Goal: Transaction & Acquisition: Register for event/course

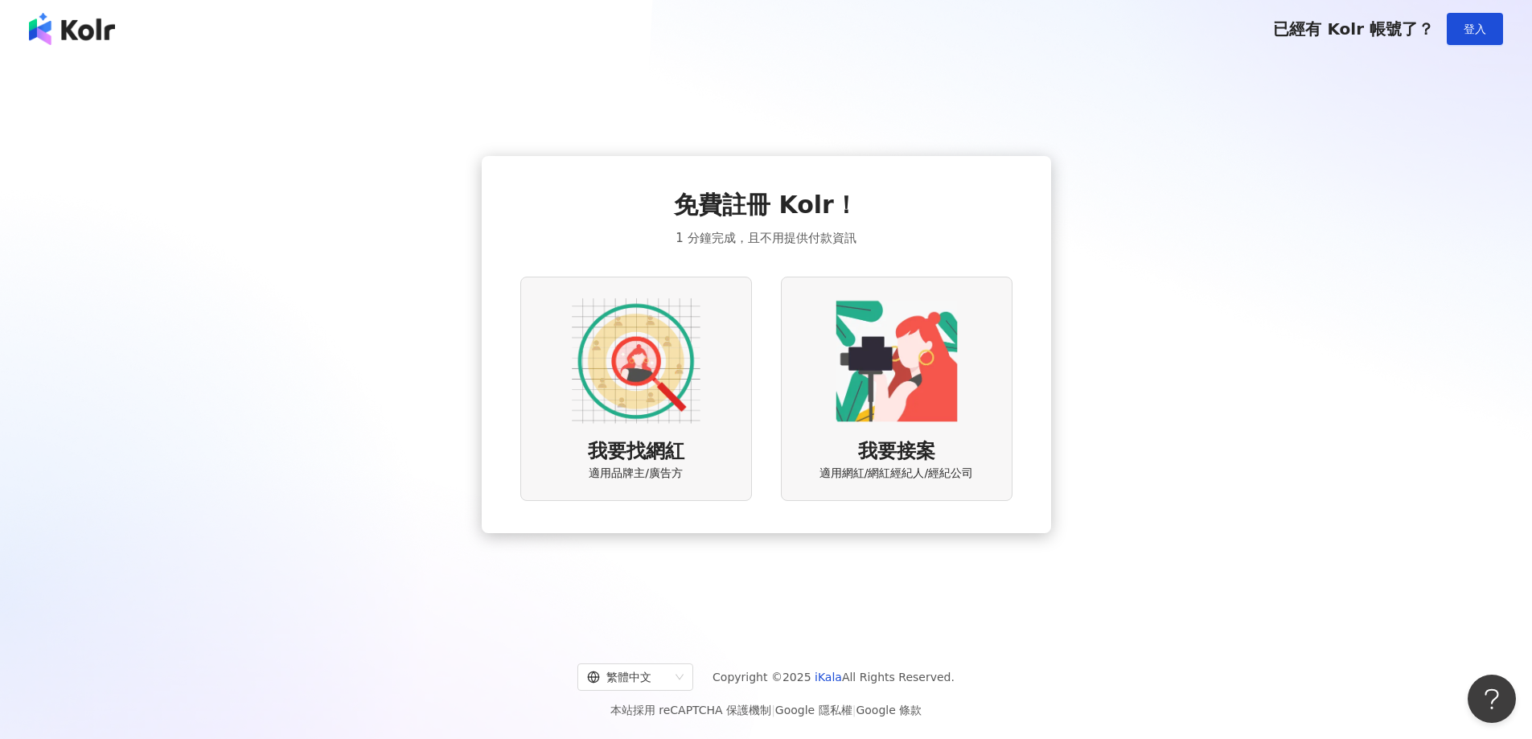
click at [619, 381] on img at bounding box center [636, 361] width 129 height 129
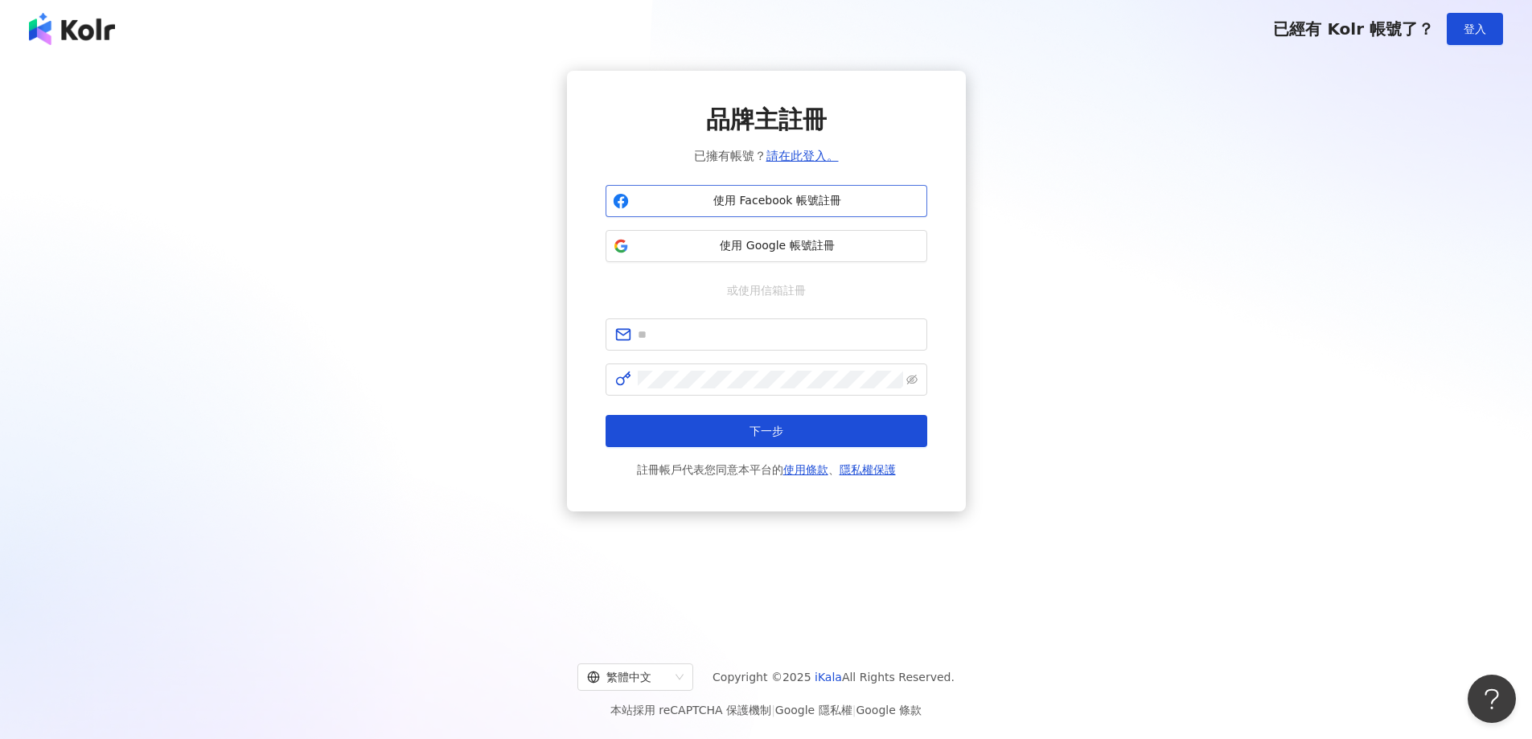
click at [796, 211] on button "使用 Facebook 帳號註冊" at bounding box center [766, 201] width 322 height 32
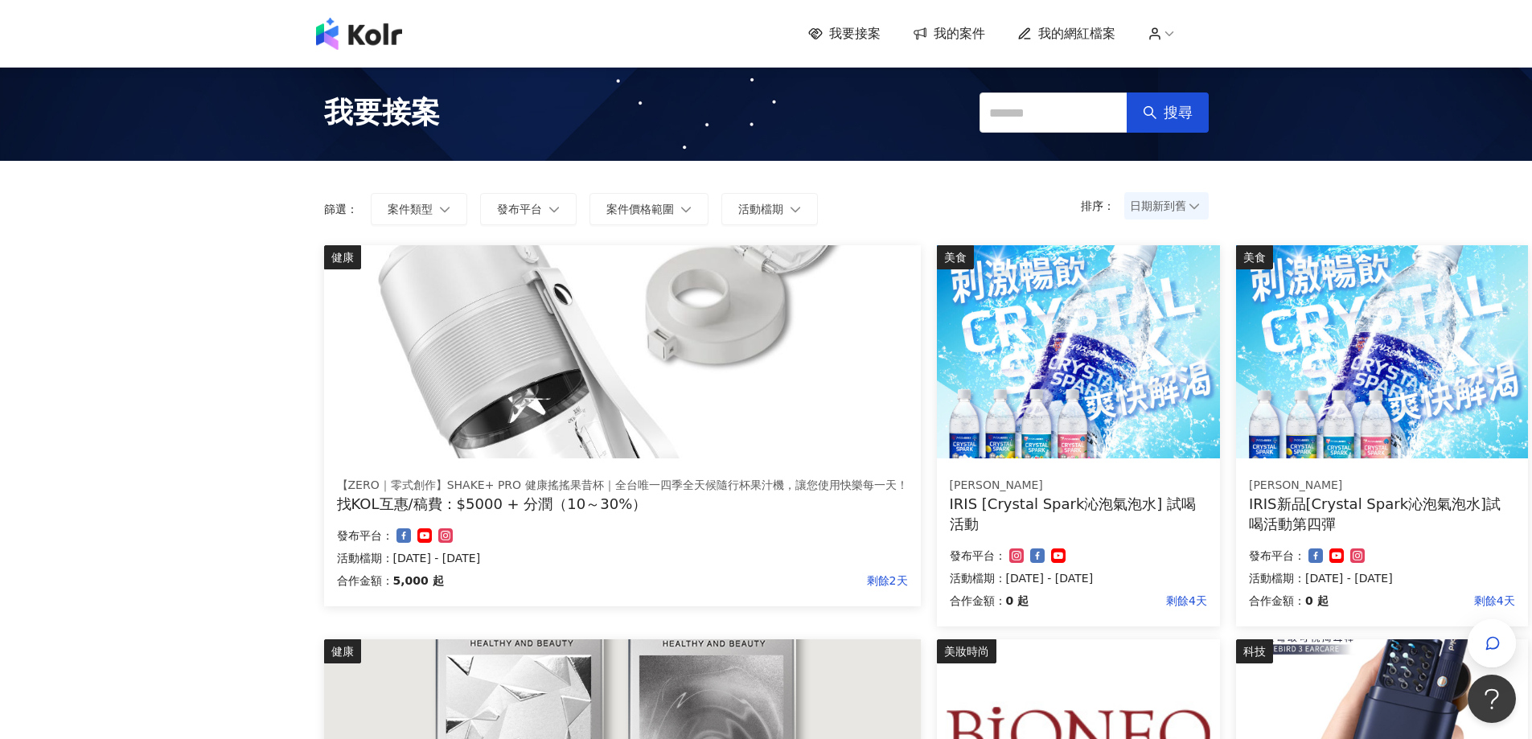
click at [348, 29] on img at bounding box center [359, 34] width 86 height 32
click at [1148, 34] on div "我要接案 我的案件 我的網紅檔案" at bounding box center [1008, 34] width 400 height 18
click at [1162, 39] on icon at bounding box center [1154, 34] width 14 height 14
click at [387, 40] on img at bounding box center [359, 34] width 86 height 32
click at [905, 88] on div "我要接案 搜尋" at bounding box center [766, 112] width 917 height 72
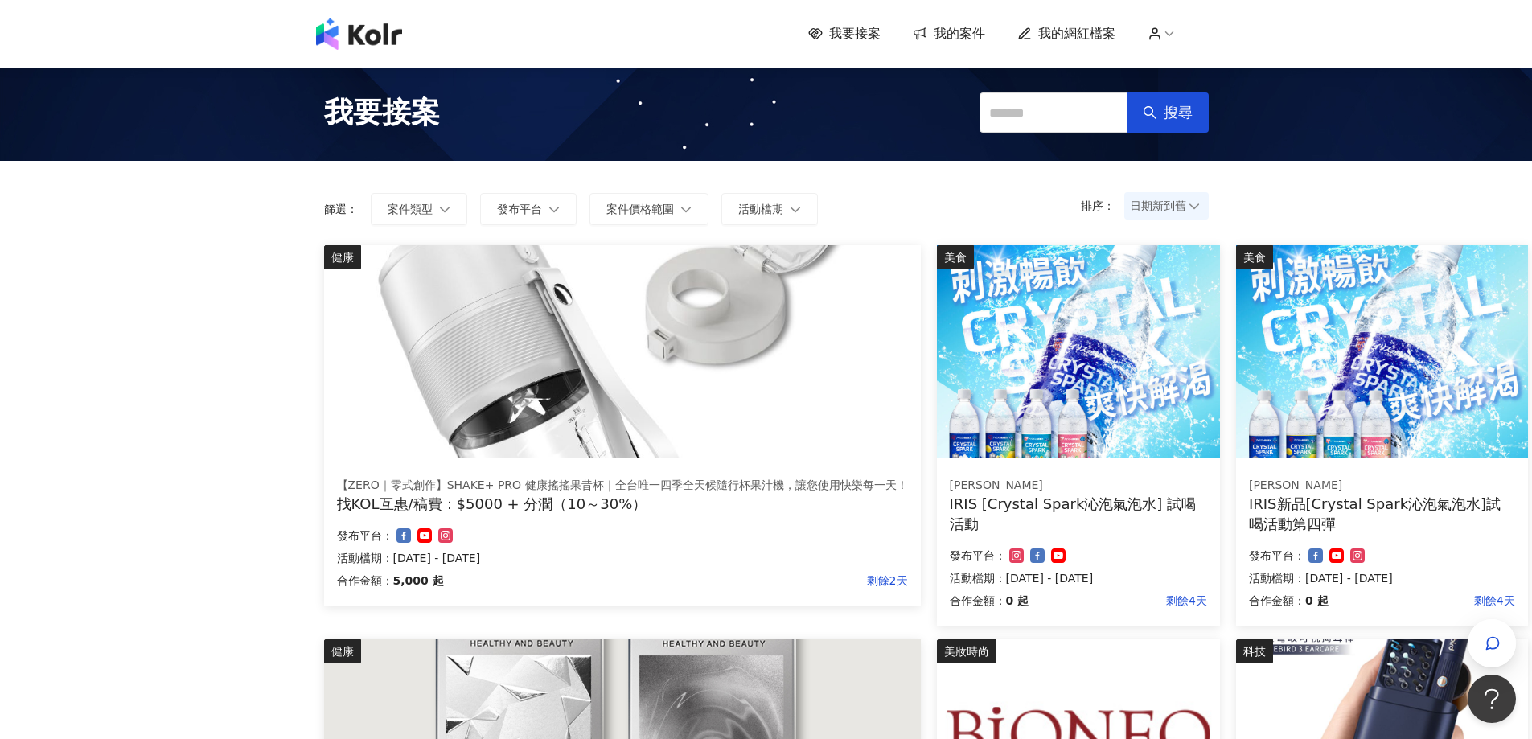
click at [1283, 65] on div "我要接案 我的案件 我的網紅檔案" at bounding box center [766, 34] width 1532 height 68
click at [1168, 35] on icon at bounding box center [1169, 34] width 14 height 14
click at [1207, 133] on span "登出" at bounding box center [1196, 127] width 23 height 13
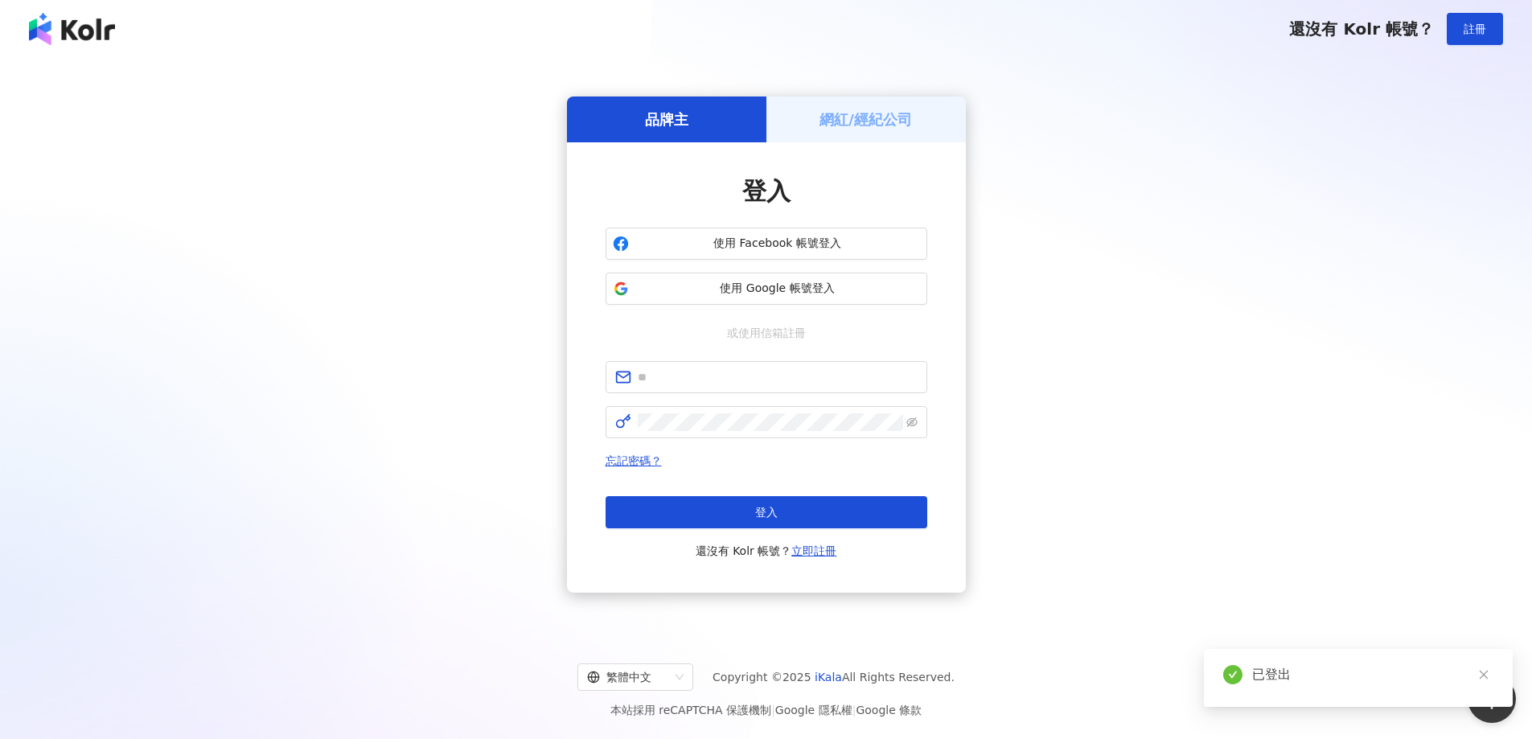
click at [801, 114] on div "網紅/經紀公司" at bounding box center [865, 119] width 199 height 46
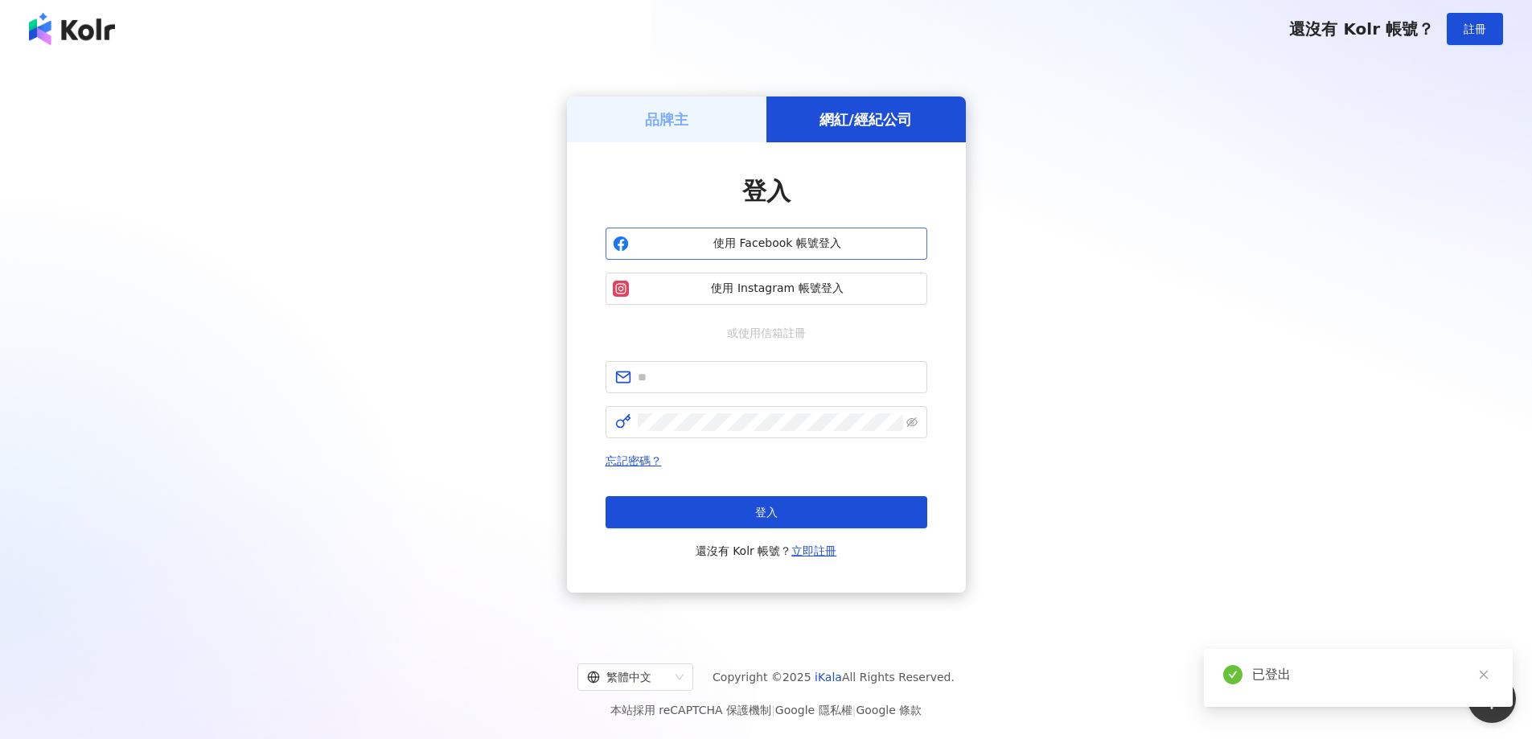
click at [774, 236] on span "使用 Facebook 帳號登入" at bounding box center [777, 244] width 285 height 16
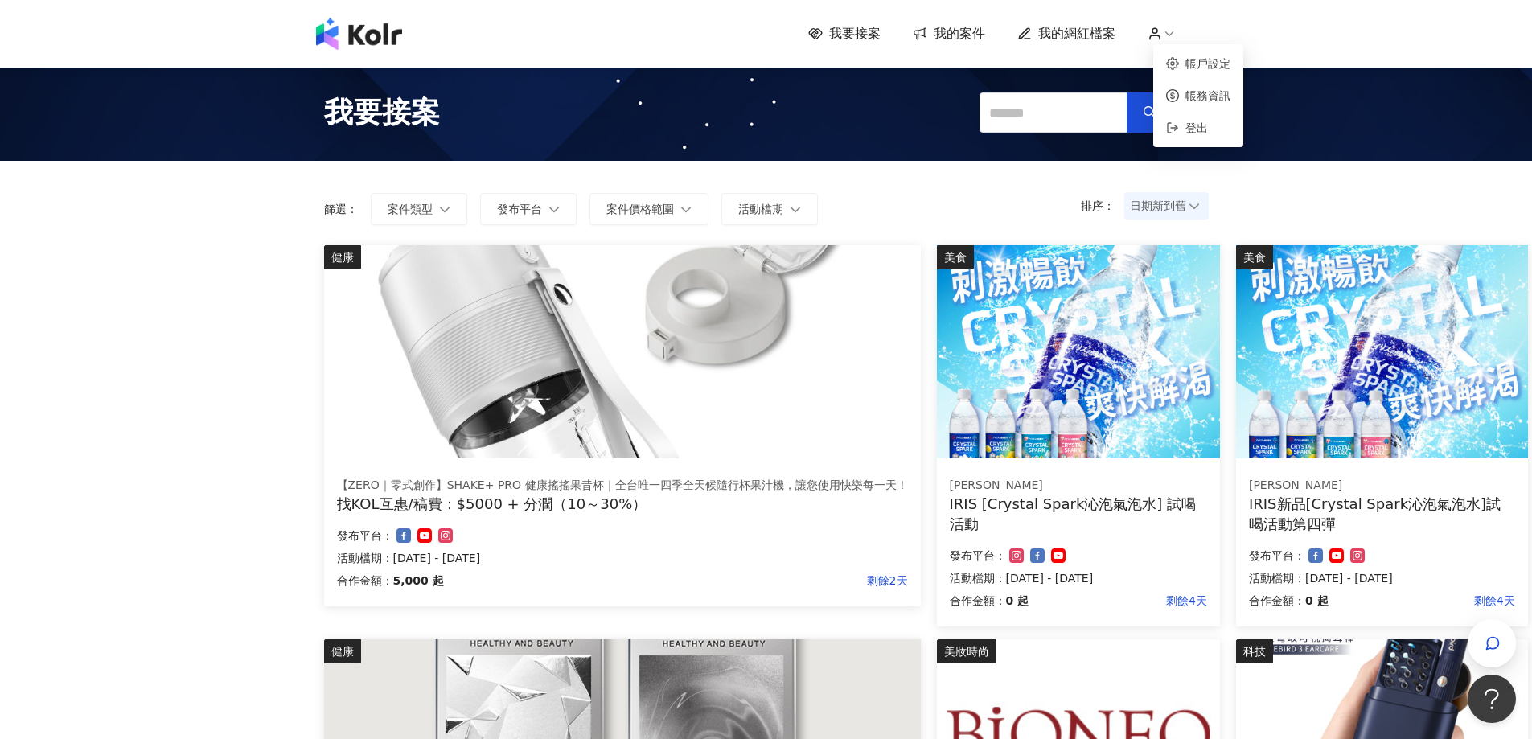
click at [1162, 32] on icon at bounding box center [1154, 34] width 14 height 14
click at [1012, 117] on input "text" at bounding box center [1053, 112] width 148 height 40
click at [1108, 37] on span "我的網紅檔案" at bounding box center [1076, 34] width 77 height 18
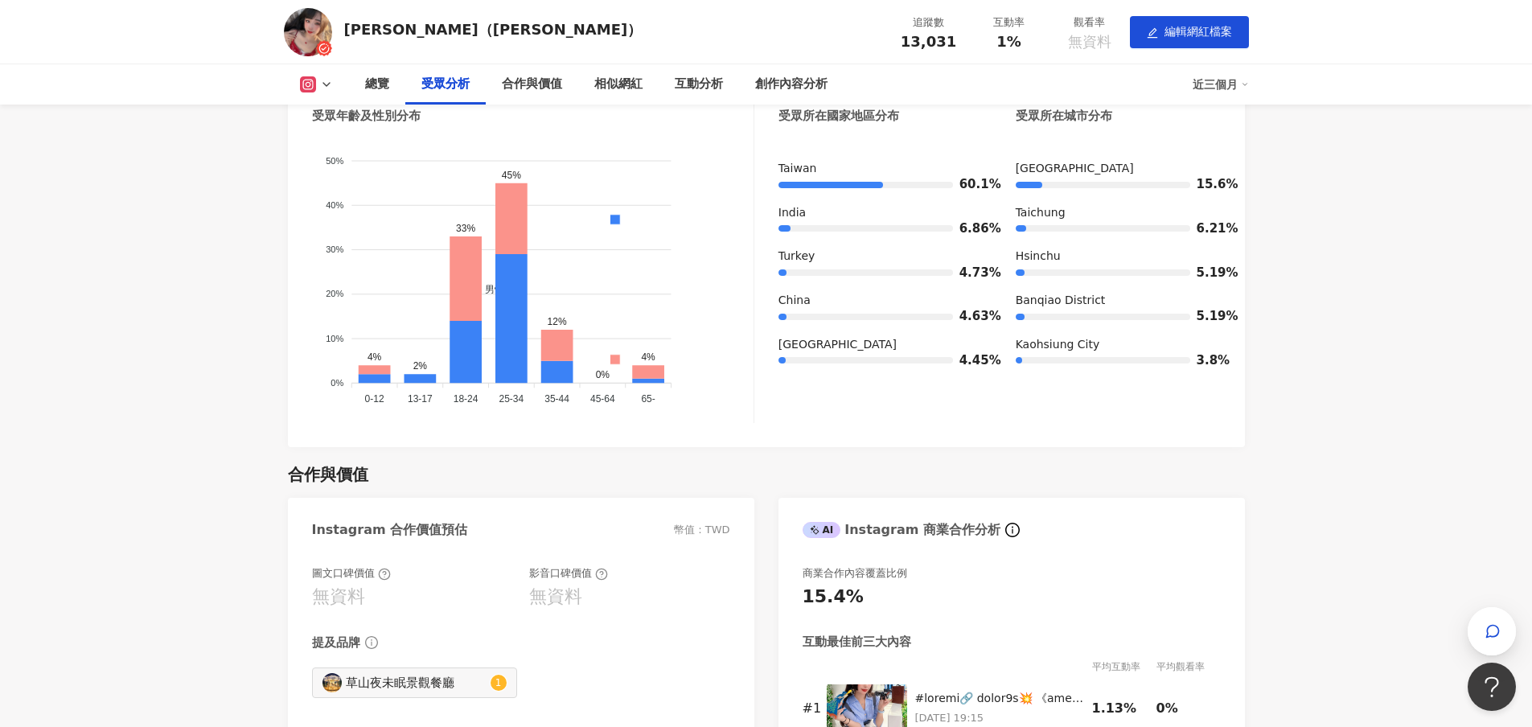
scroll to position [1447, 0]
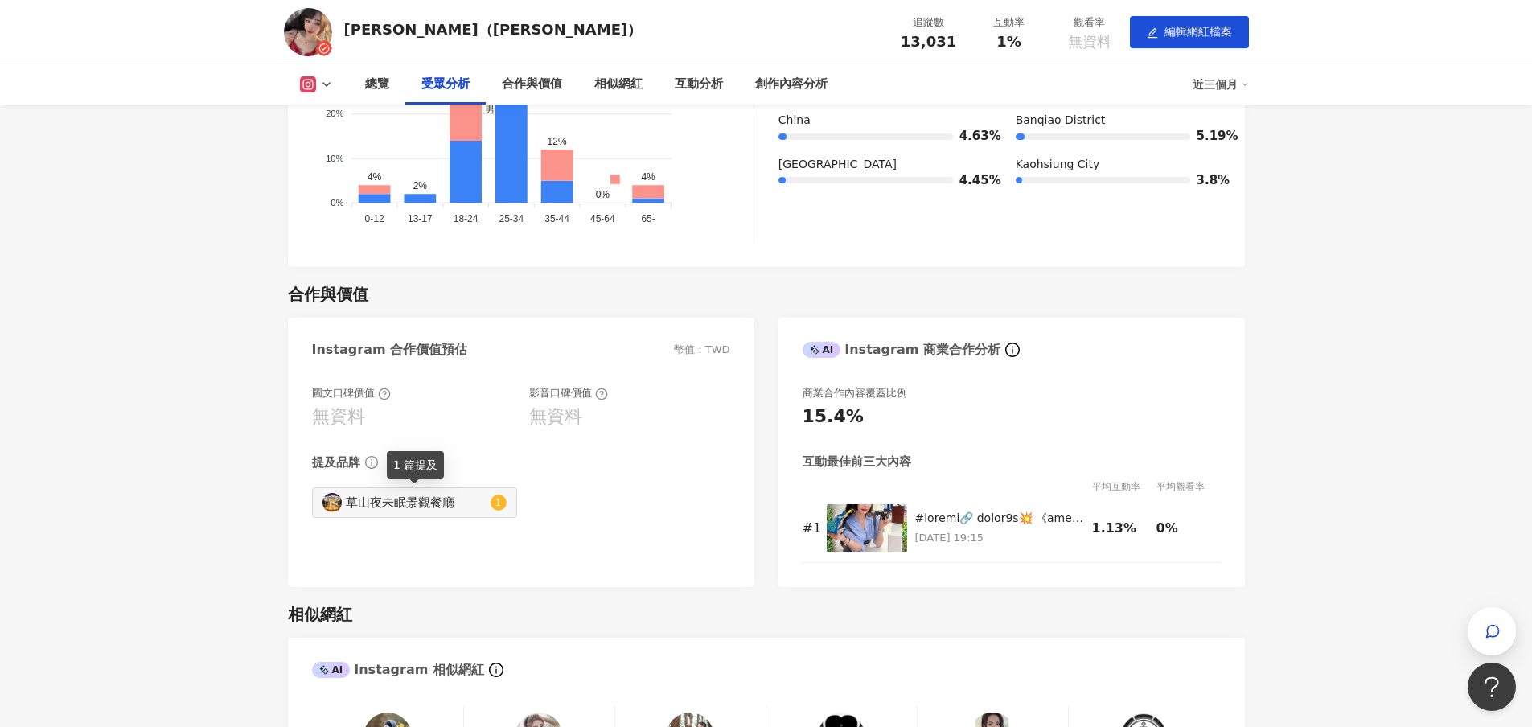
click at [415, 502] on div "草山夜未眠景觀餐廳" at bounding box center [416, 503] width 141 height 18
type input "**********"
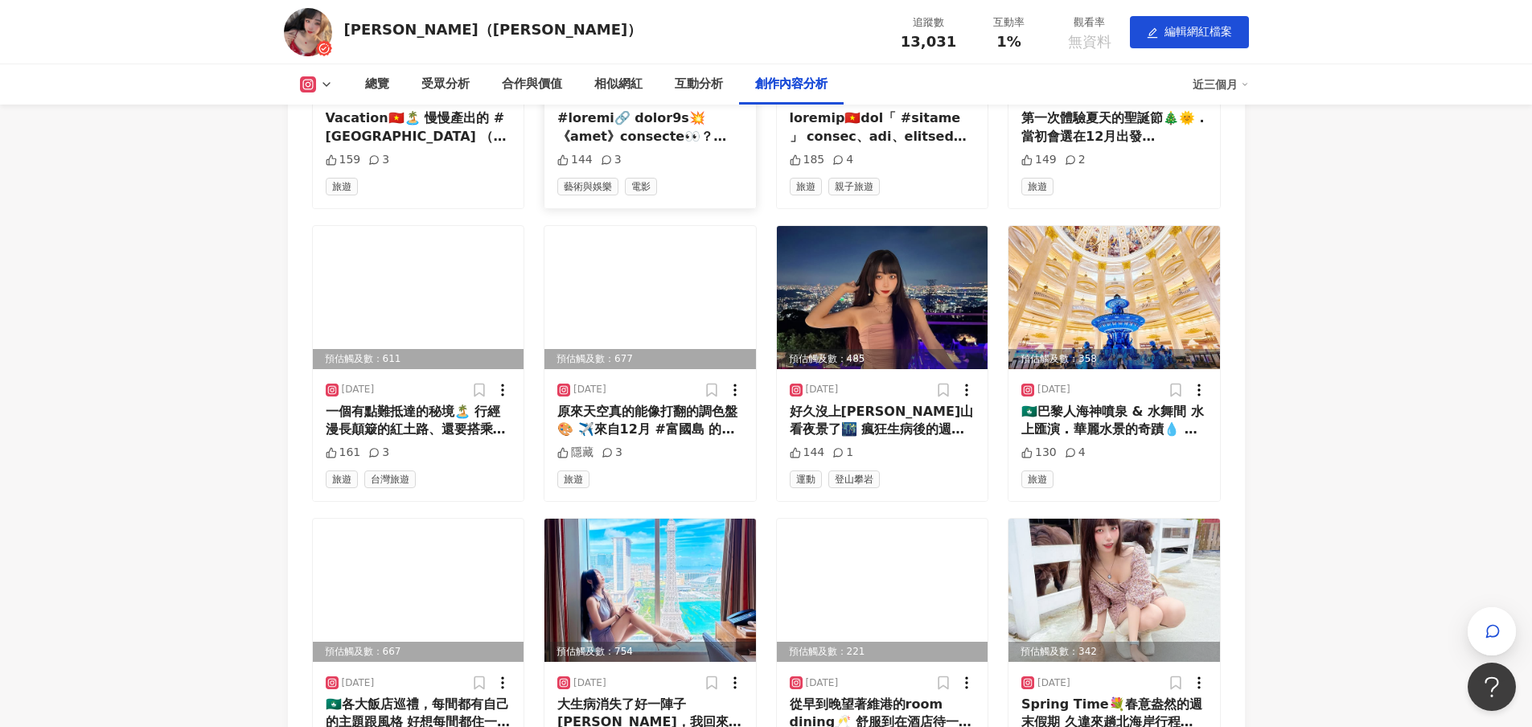
scroll to position [4583, 0]
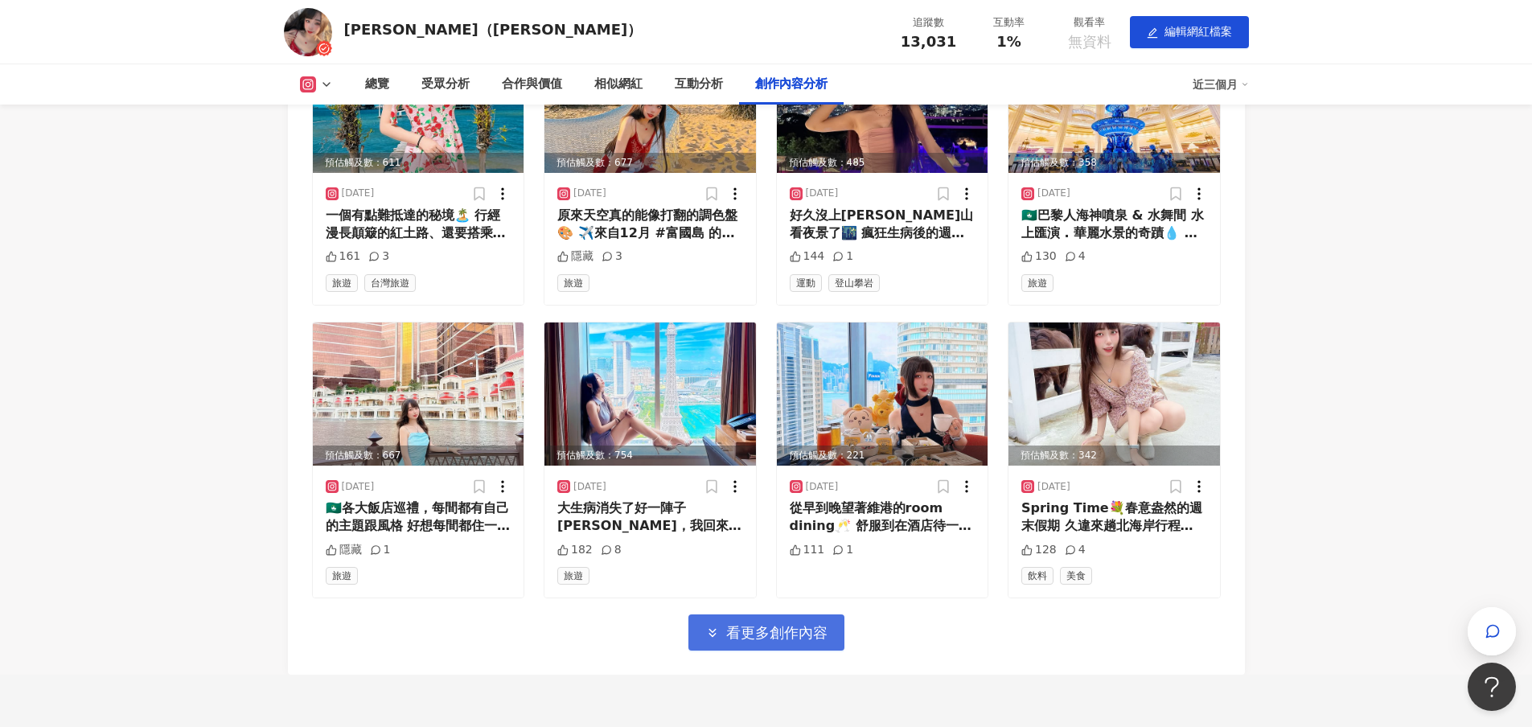
click at [761, 624] on span "看更多創作內容" at bounding box center [776, 633] width 101 height 18
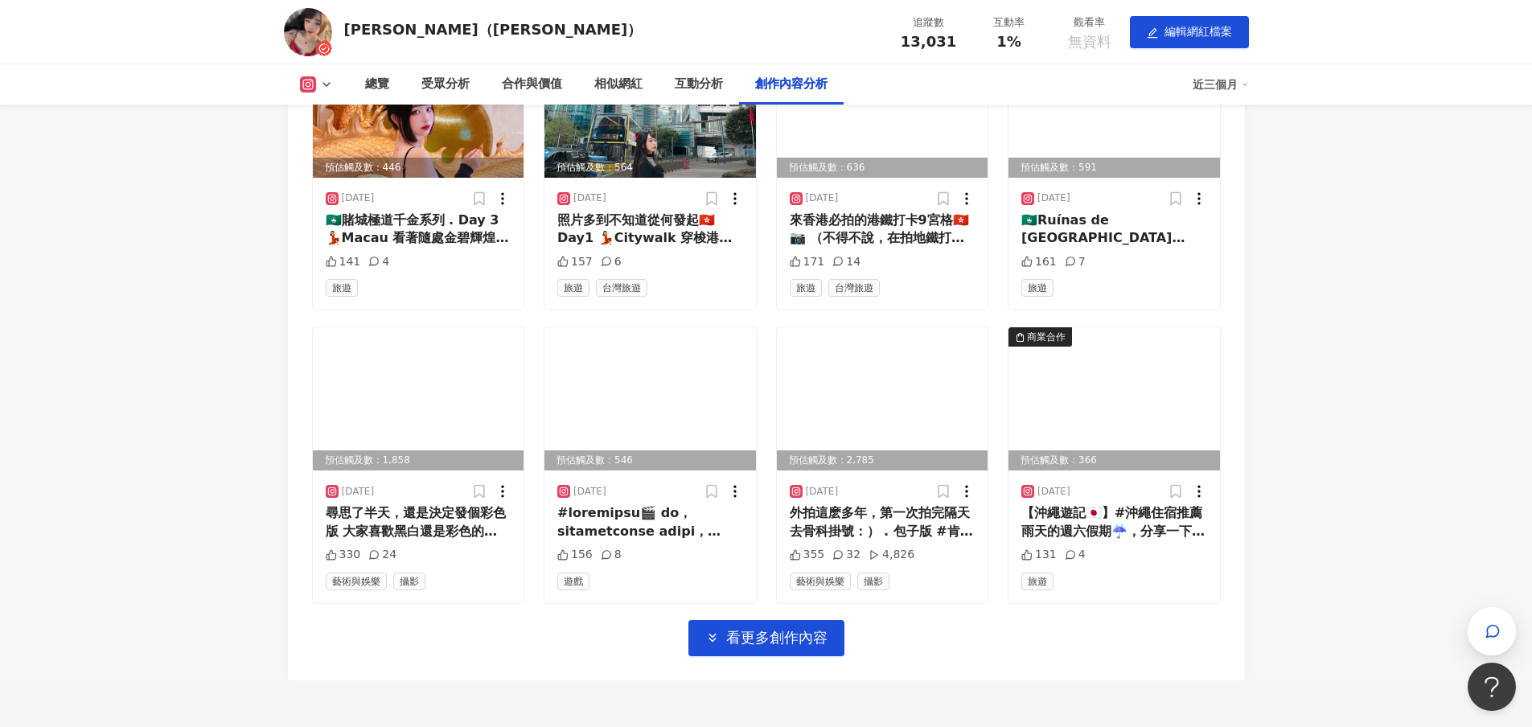
scroll to position [5468, 0]
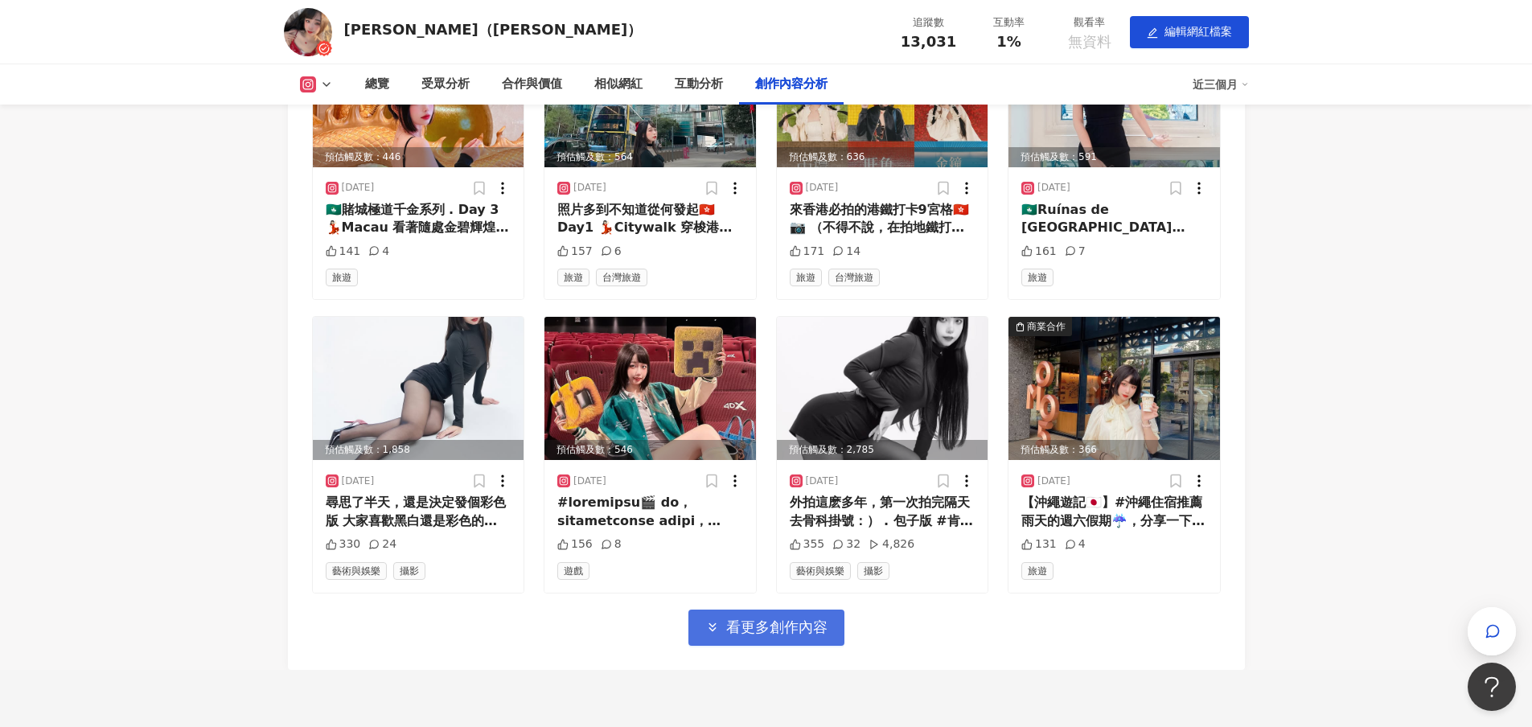
click at [789, 618] on span "看更多創作內容" at bounding box center [776, 627] width 101 height 18
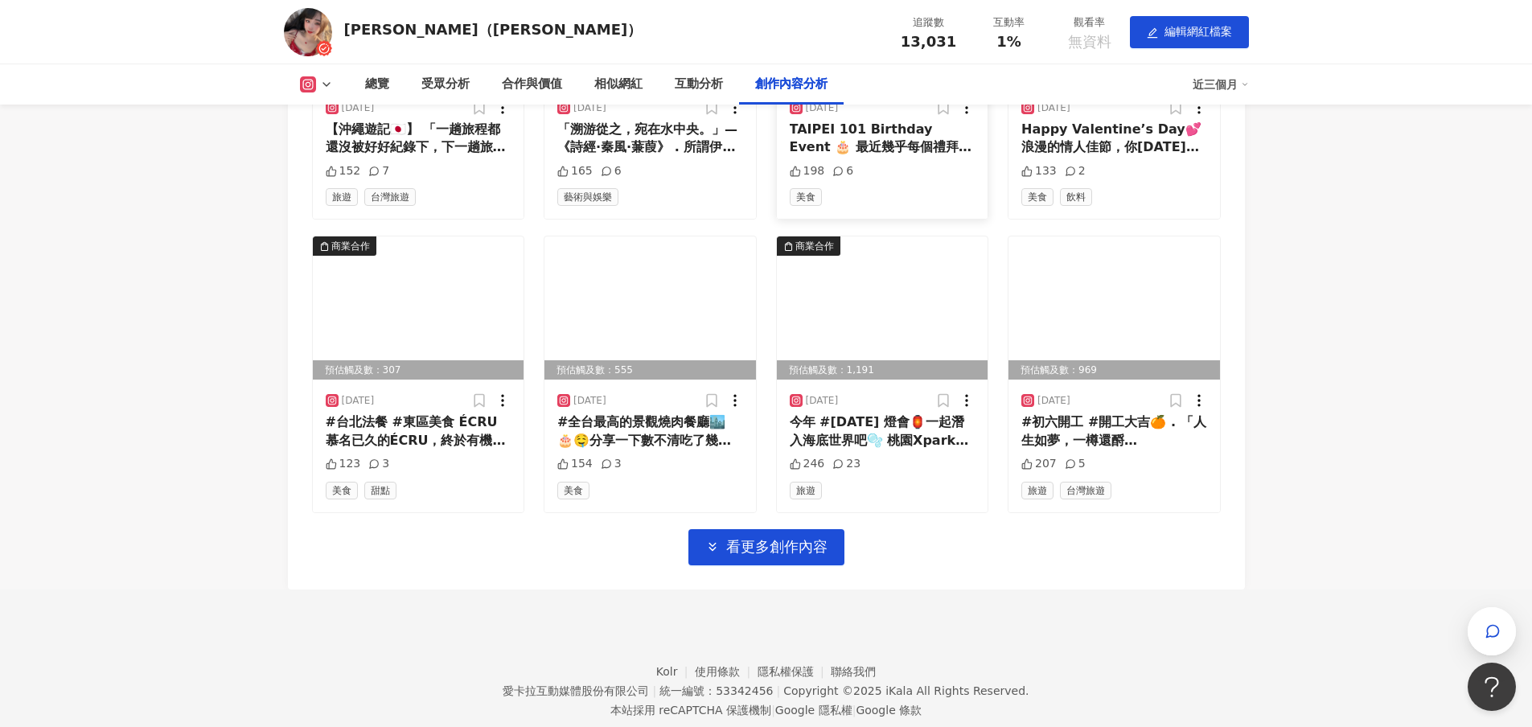
scroll to position [6433, 0]
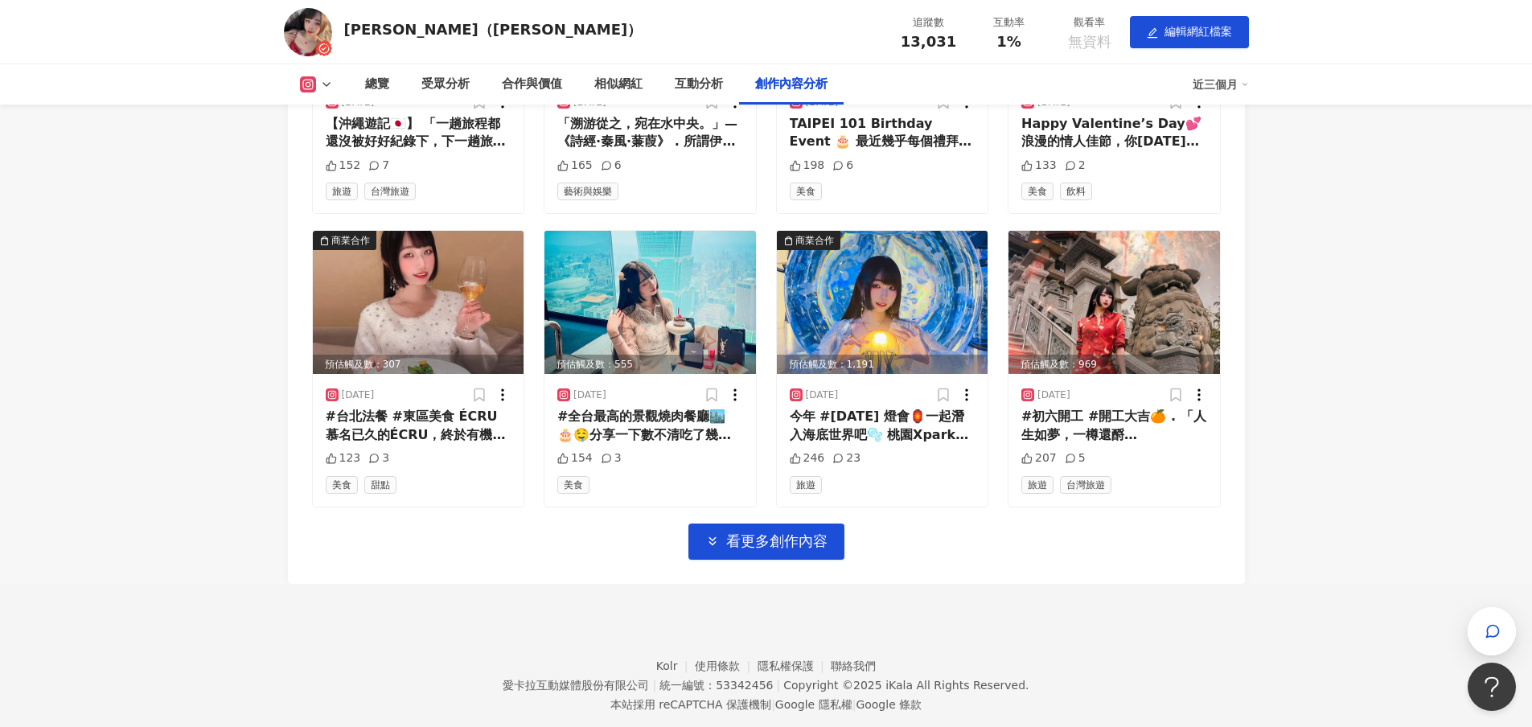
click at [765, 546] on button "看更多創作內容" at bounding box center [766, 541] width 156 height 36
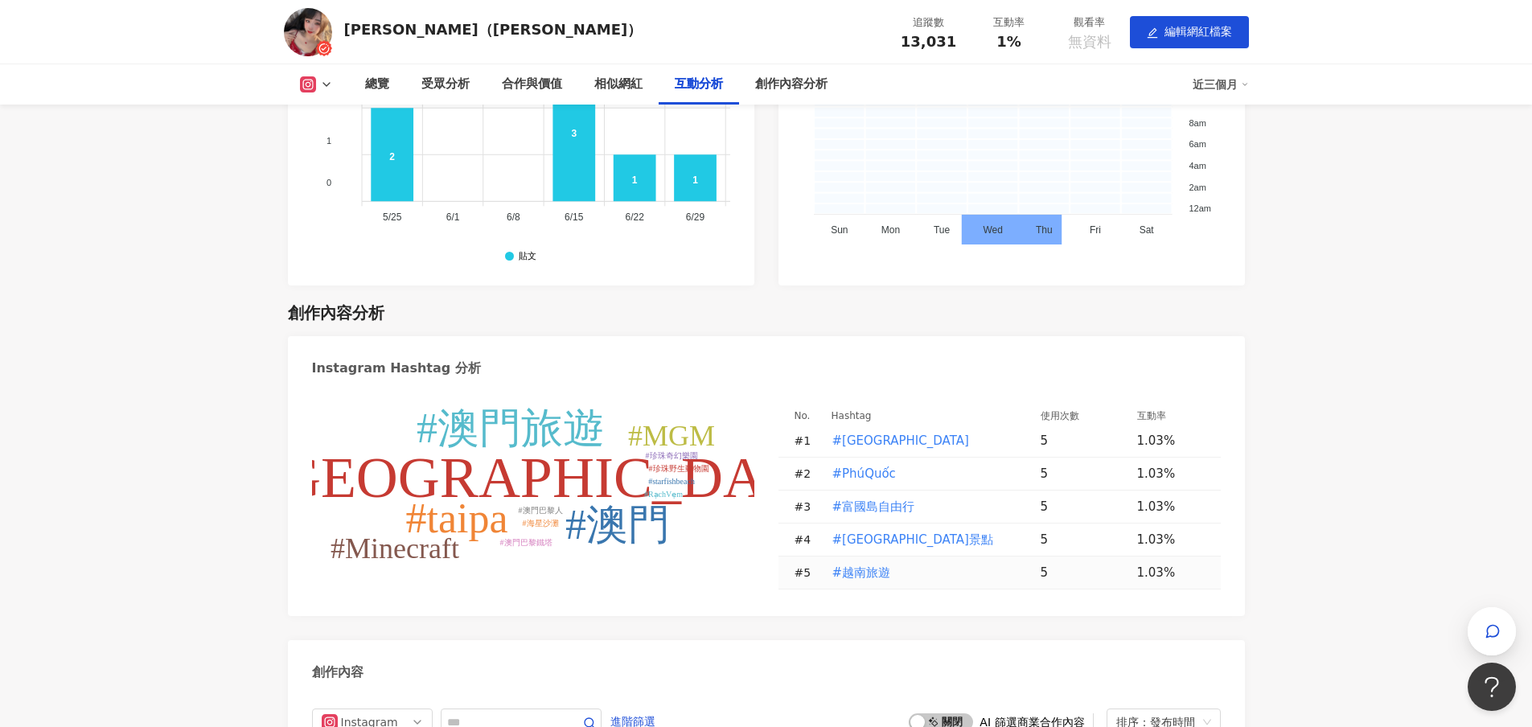
scroll to position [3940, 0]
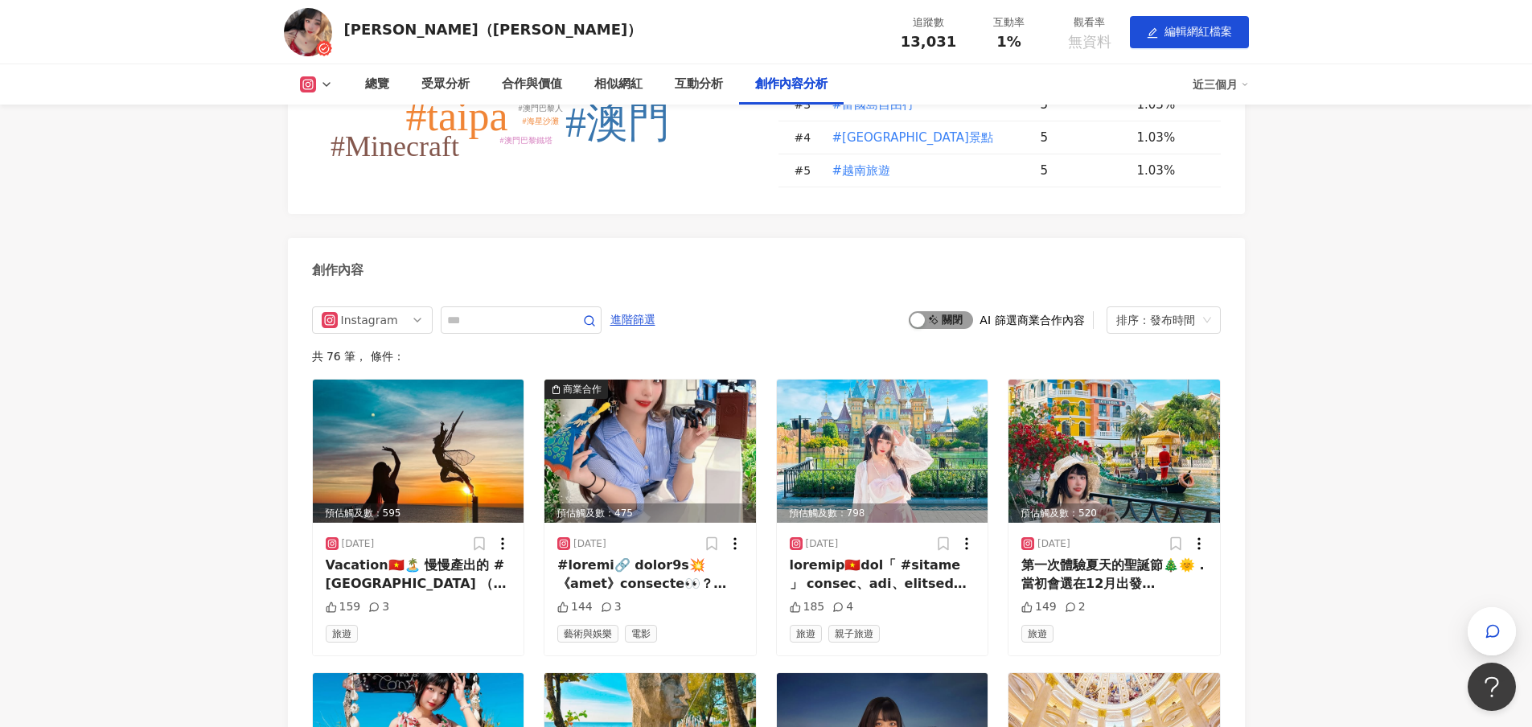
click at [934, 314] on span "啟動 關閉" at bounding box center [941, 320] width 64 height 18
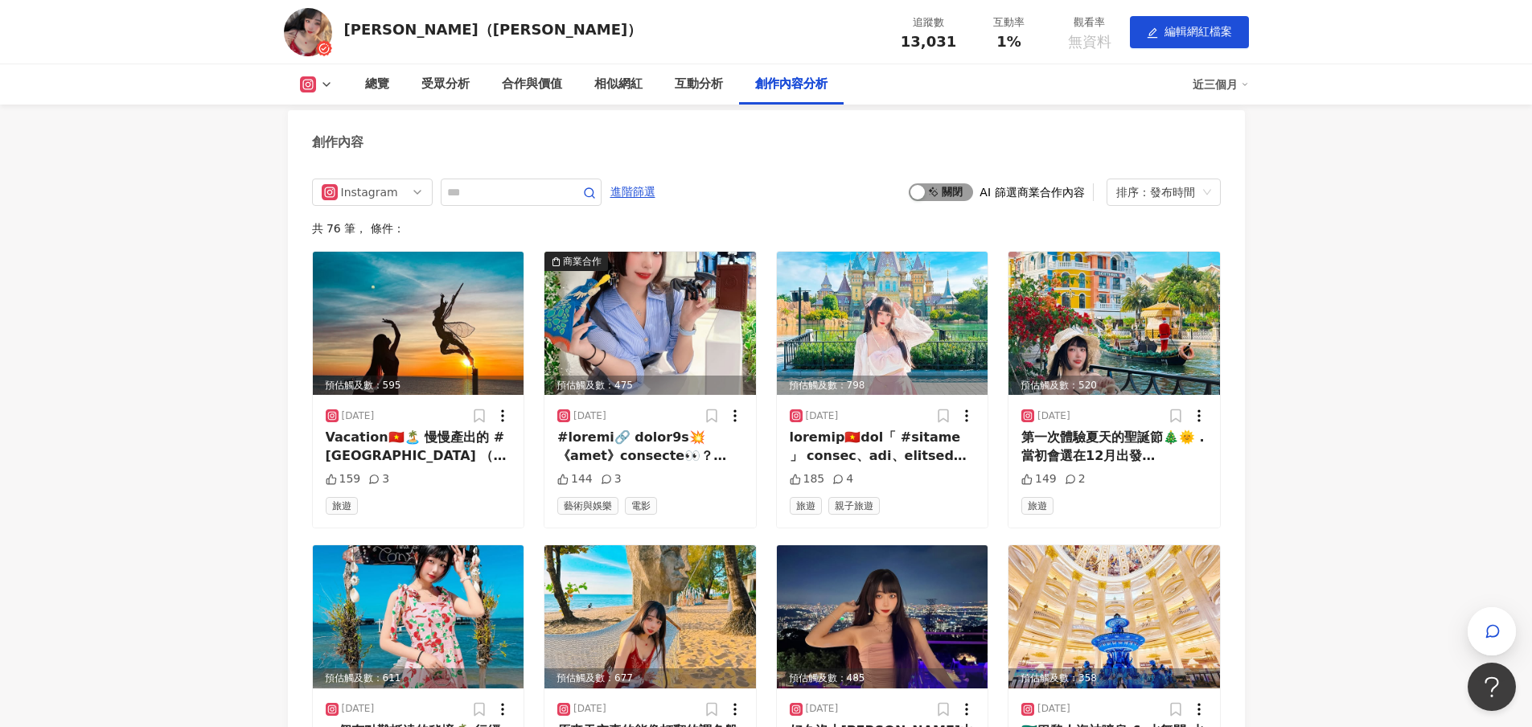
click at [948, 183] on span "啟動 關閉" at bounding box center [941, 192] width 64 height 18
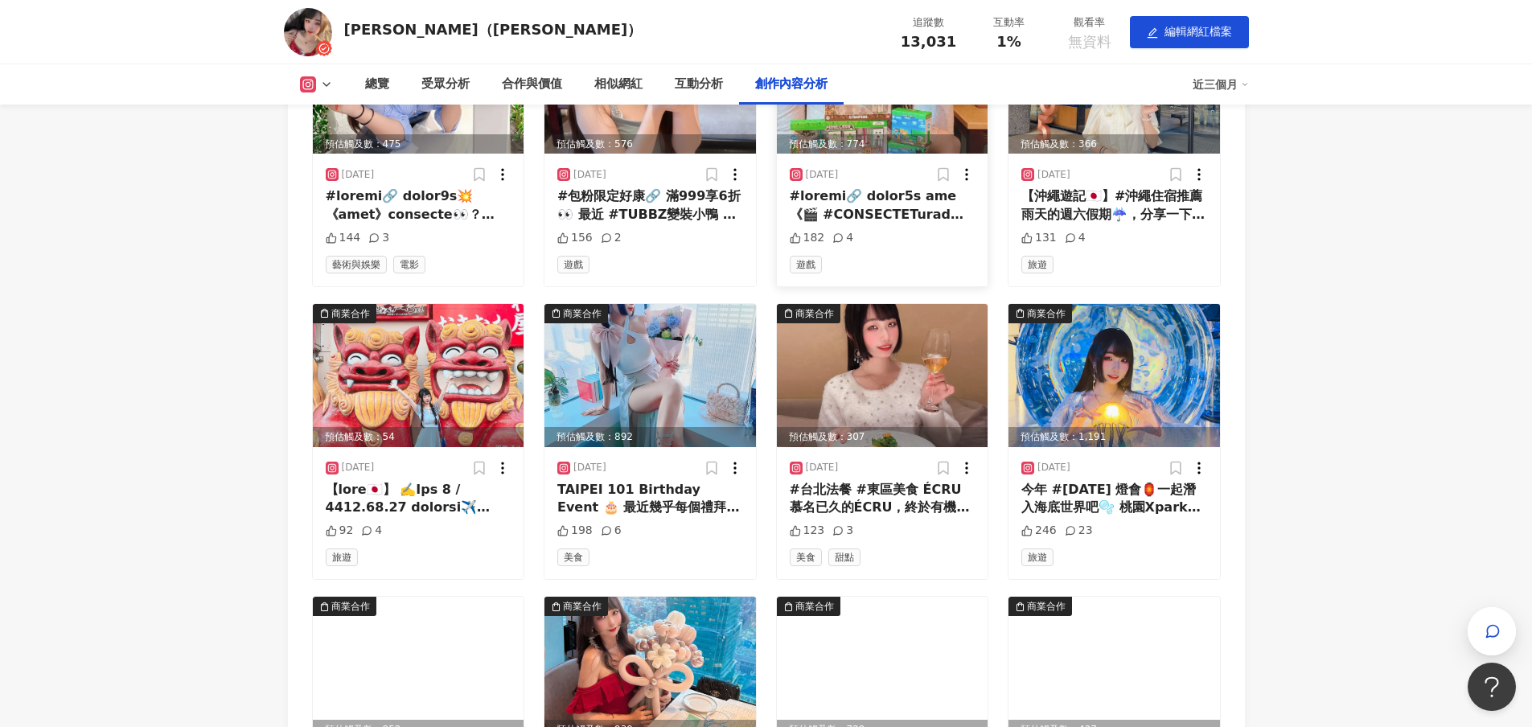
scroll to position [4550, 0]
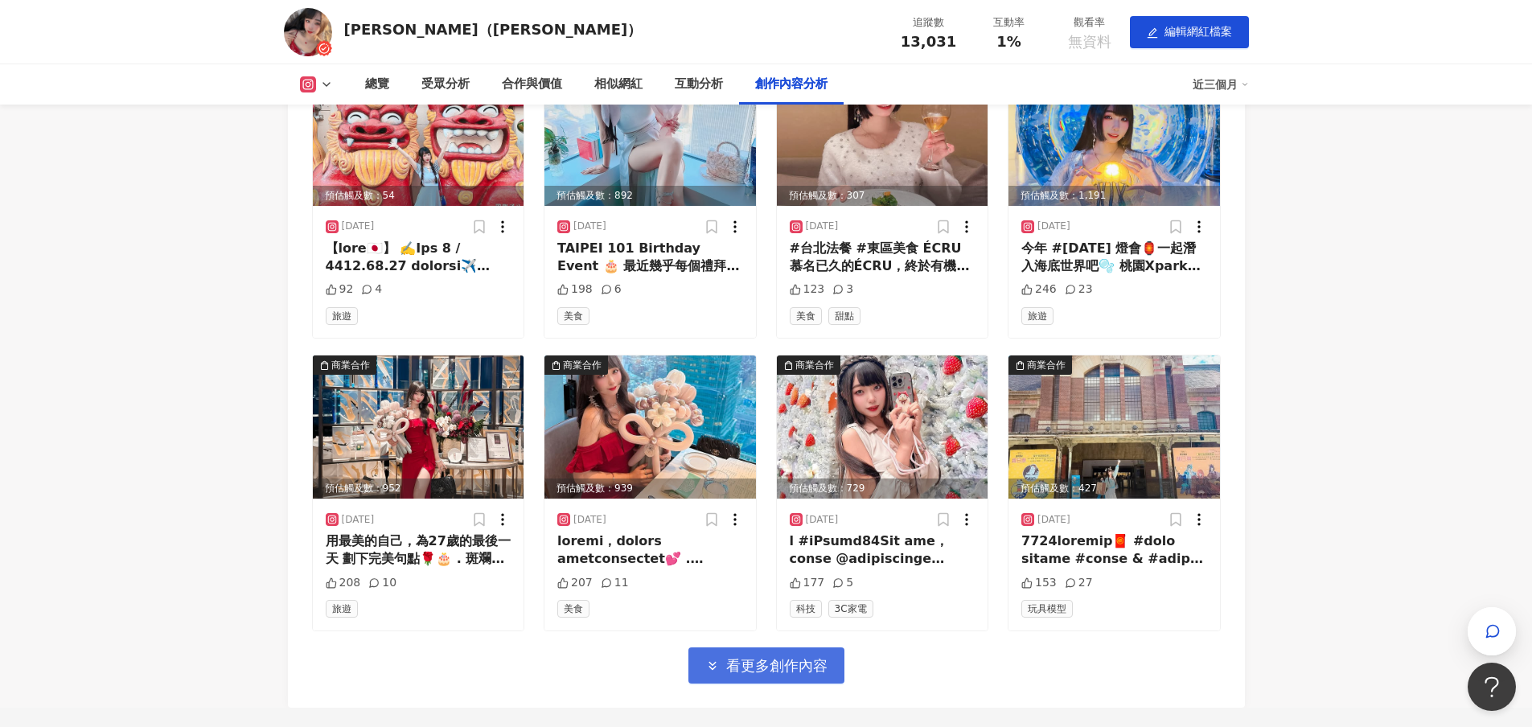
click at [823, 658] on span "看更多創作內容" at bounding box center [776, 666] width 101 height 18
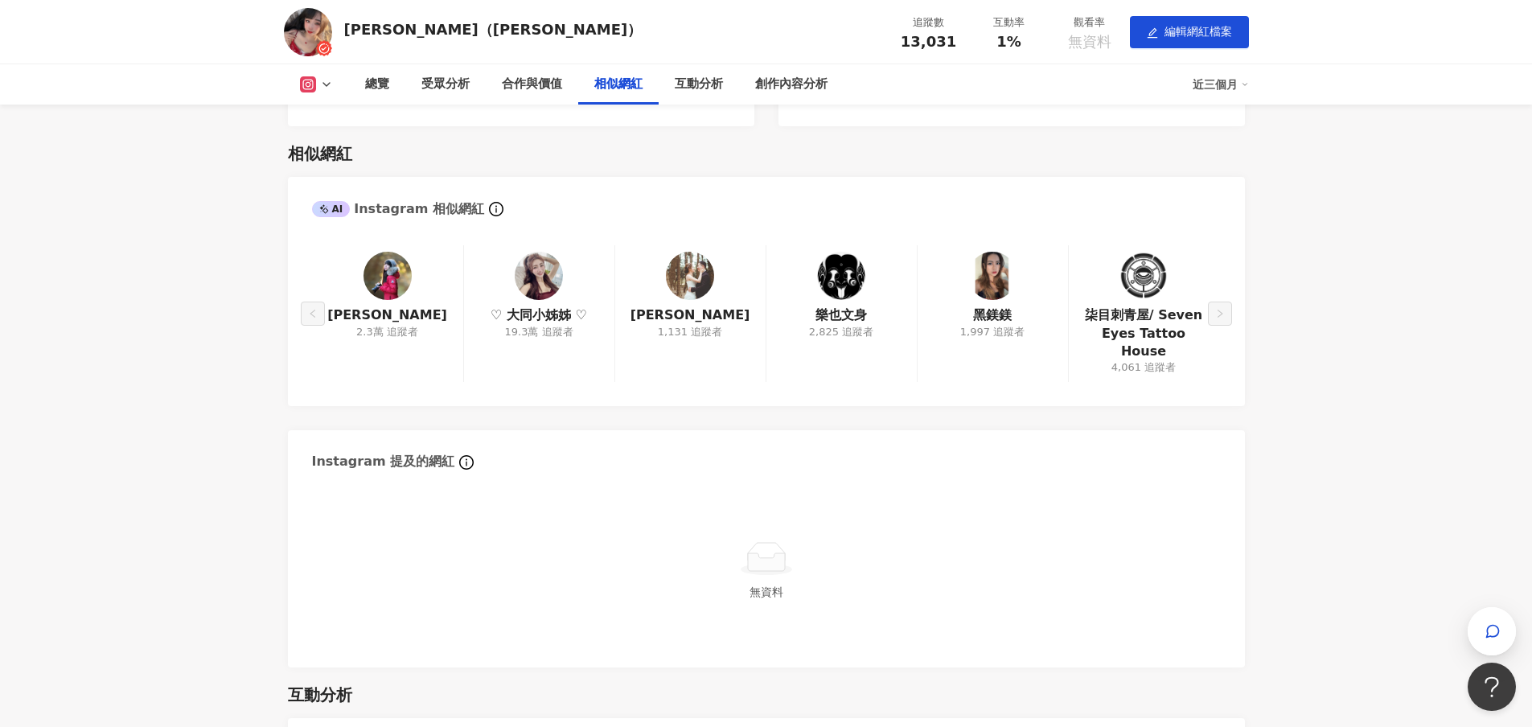
scroll to position [1736, 0]
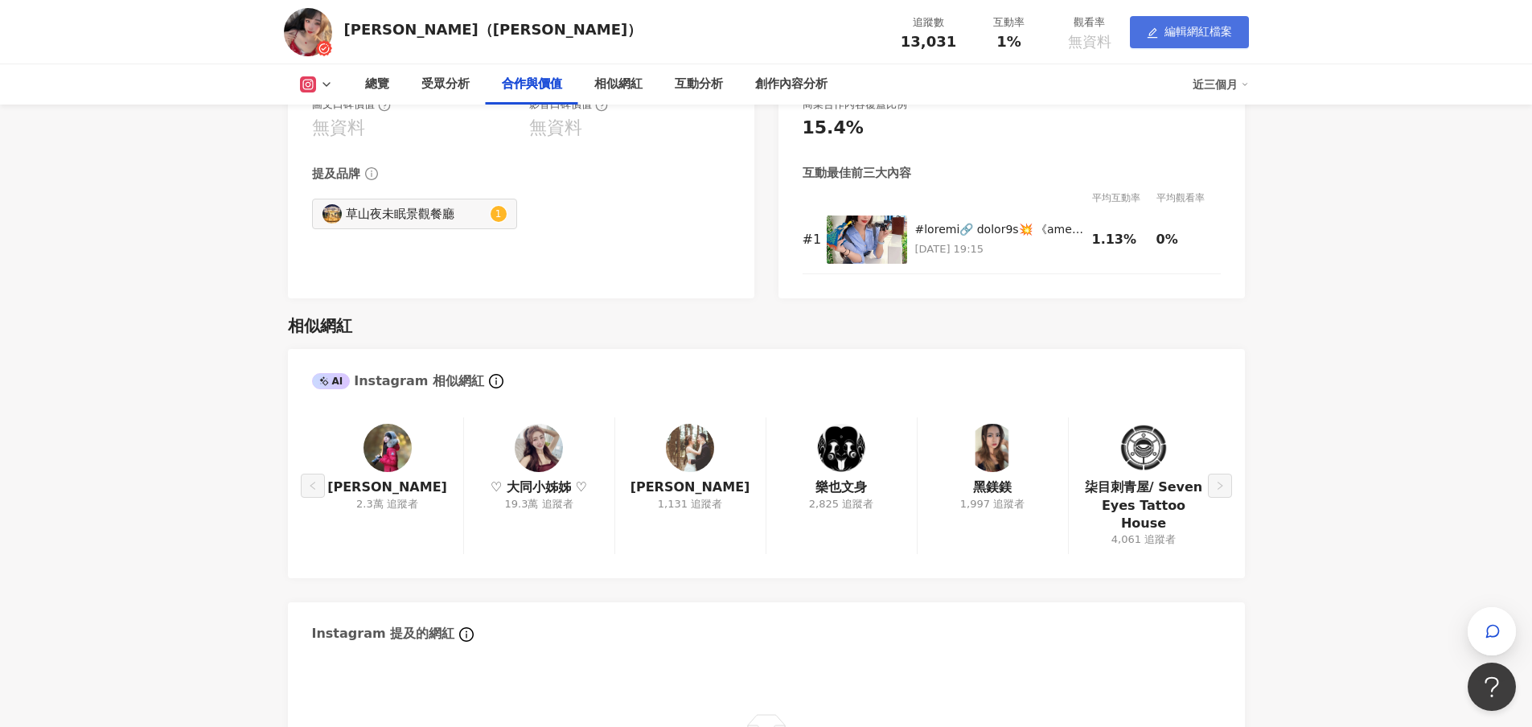
click at [1190, 36] on span "編輯網紅檔案" at bounding box center [1198, 31] width 68 height 13
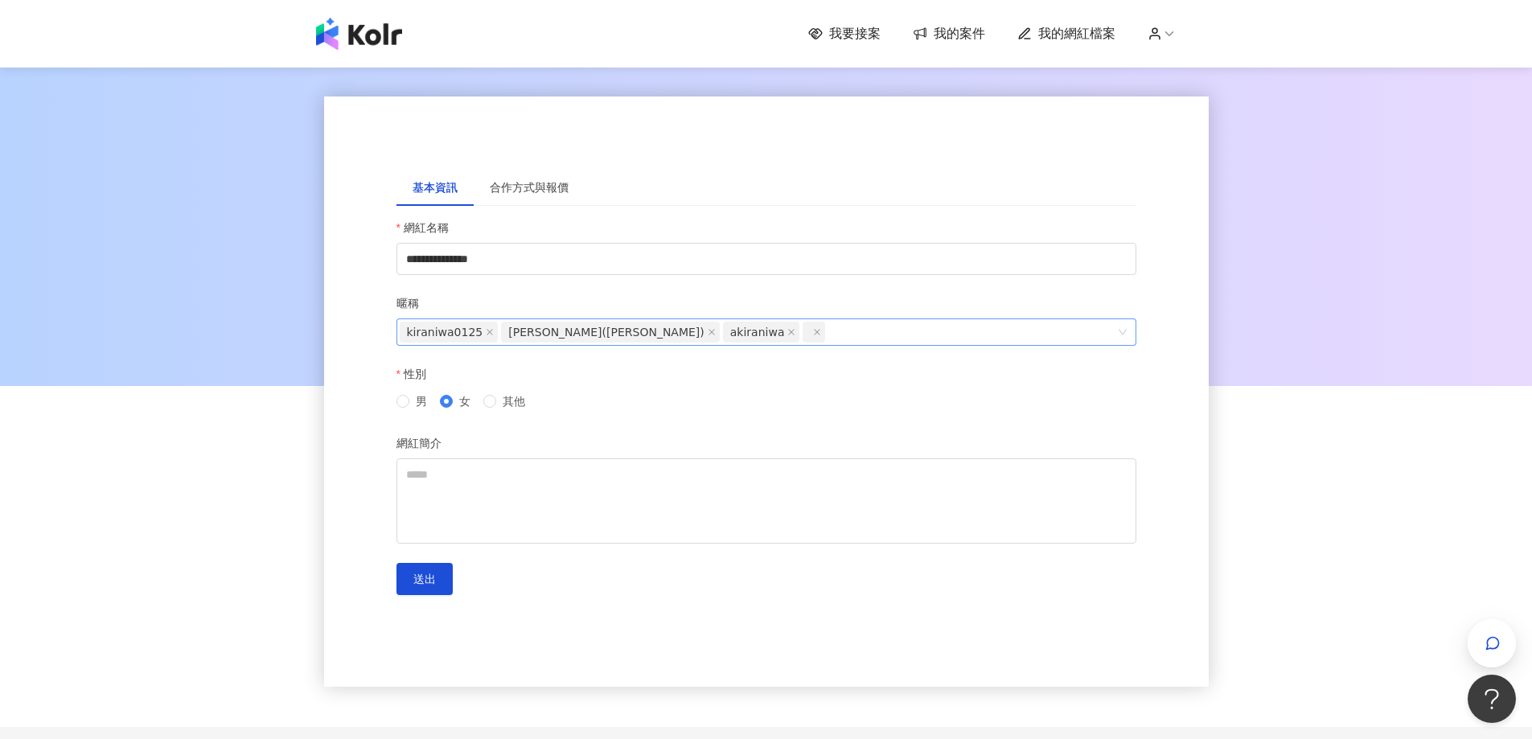
drag, startPoint x: 484, startPoint y: 332, endPoint x: 463, endPoint y: 342, distance: 23.0
click at [486, 332] on icon "close" at bounding box center [489, 332] width 6 height 6
click at [455, 478] on textarea "網紅簡介" at bounding box center [766, 500] width 740 height 85
click at [527, 190] on div "合作方式與報價" at bounding box center [529, 188] width 79 height 18
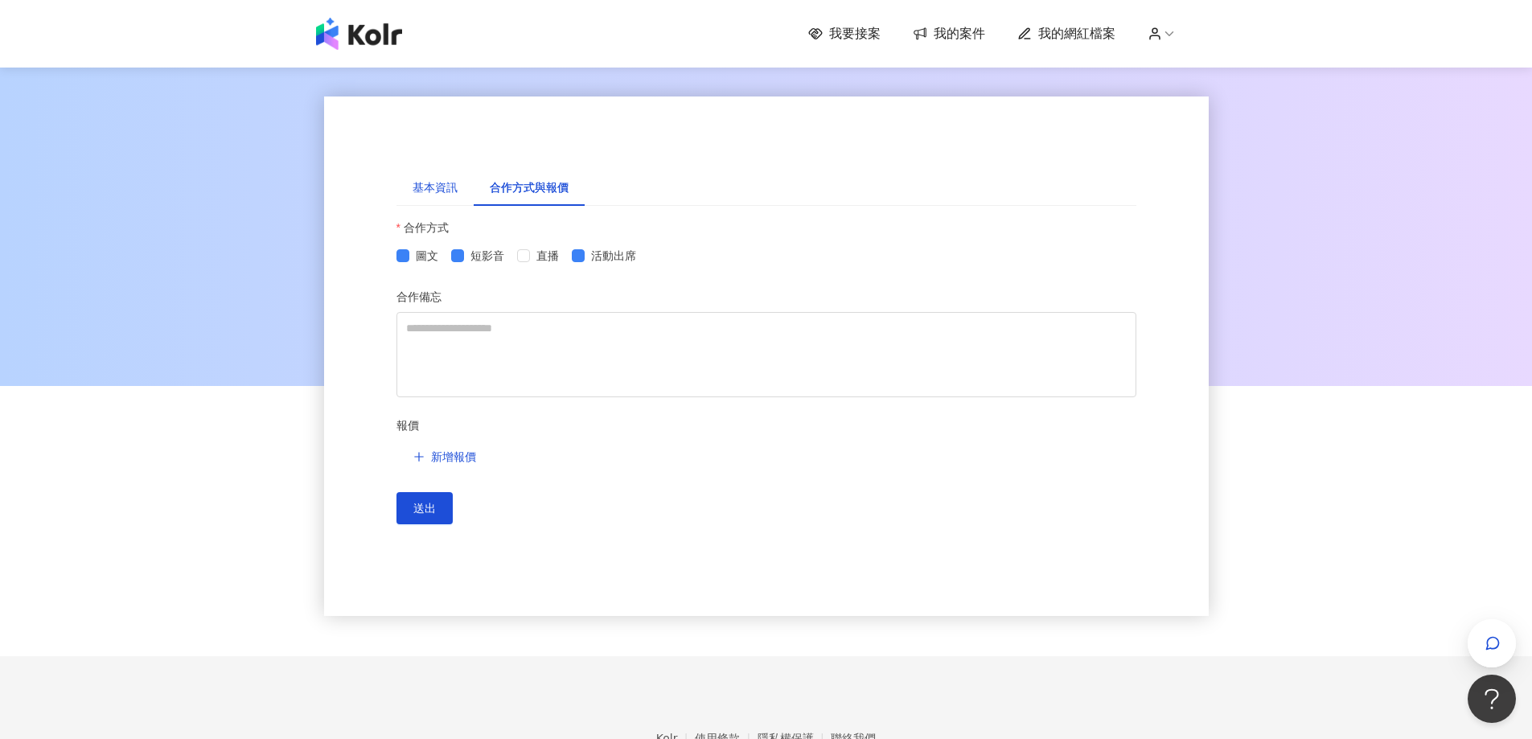
click at [429, 189] on div "基本資訊" at bounding box center [434, 188] width 45 height 18
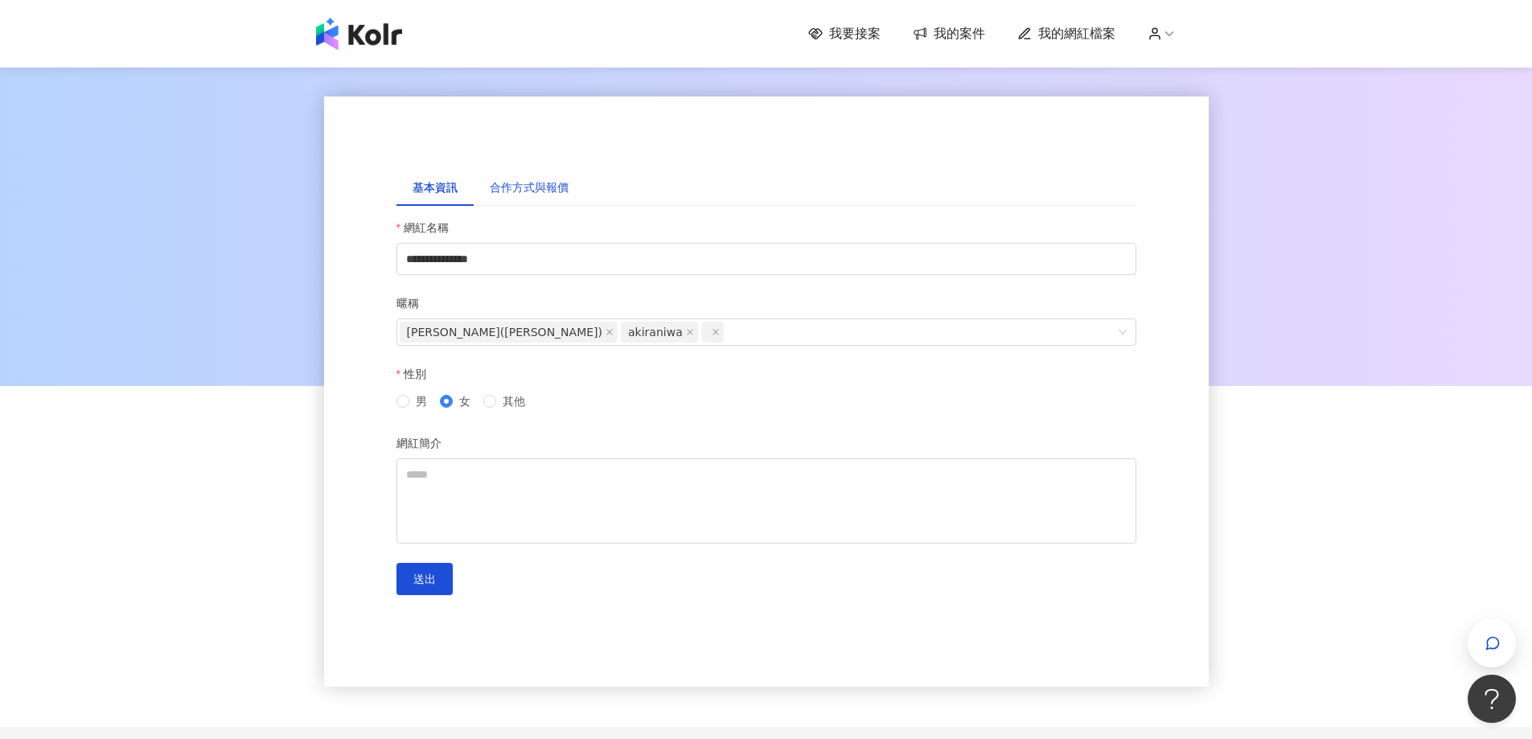
click at [518, 187] on div "合作方式與報價" at bounding box center [529, 188] width 79 height 18
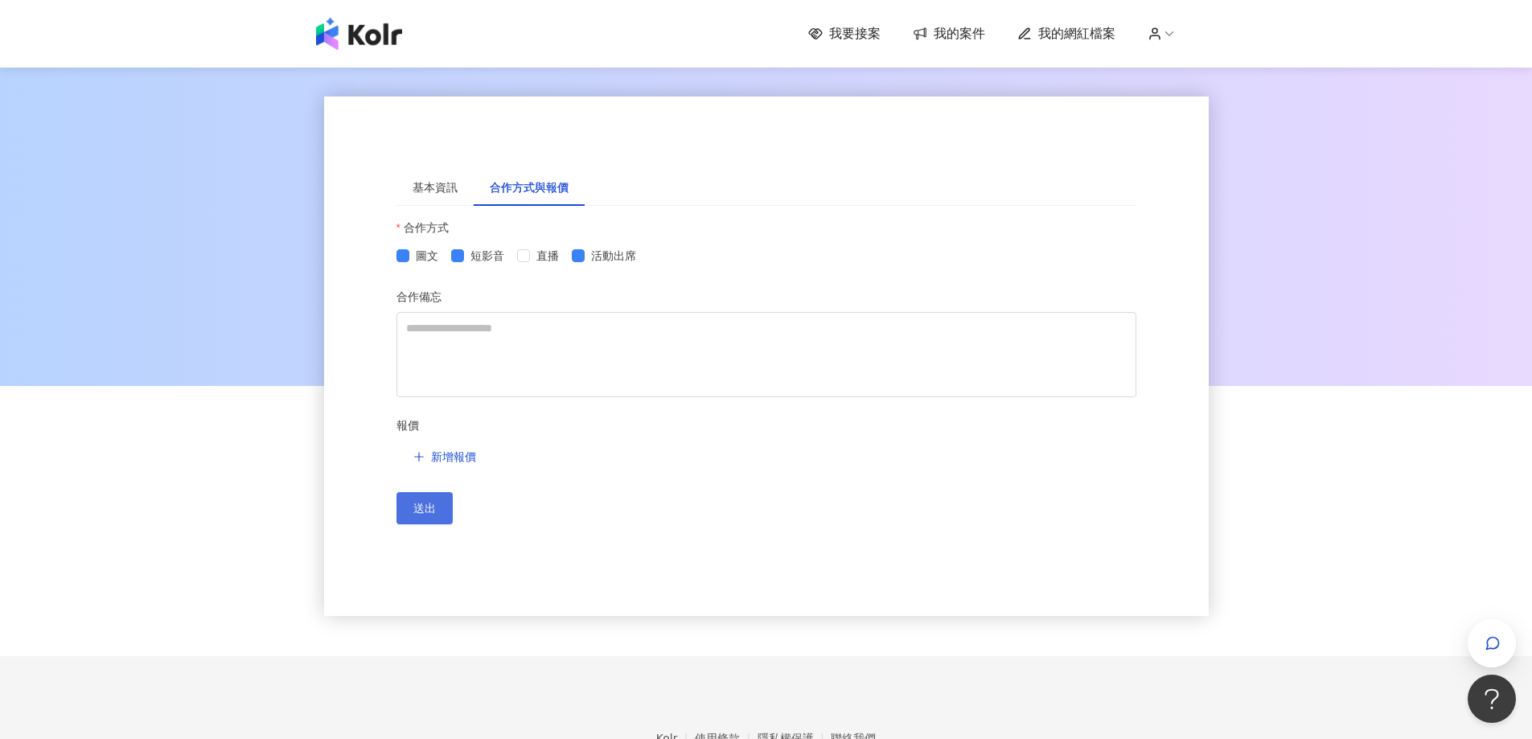
click at [421, 508] on span "送出" at bounding box center [424, 508] width 23 height 13
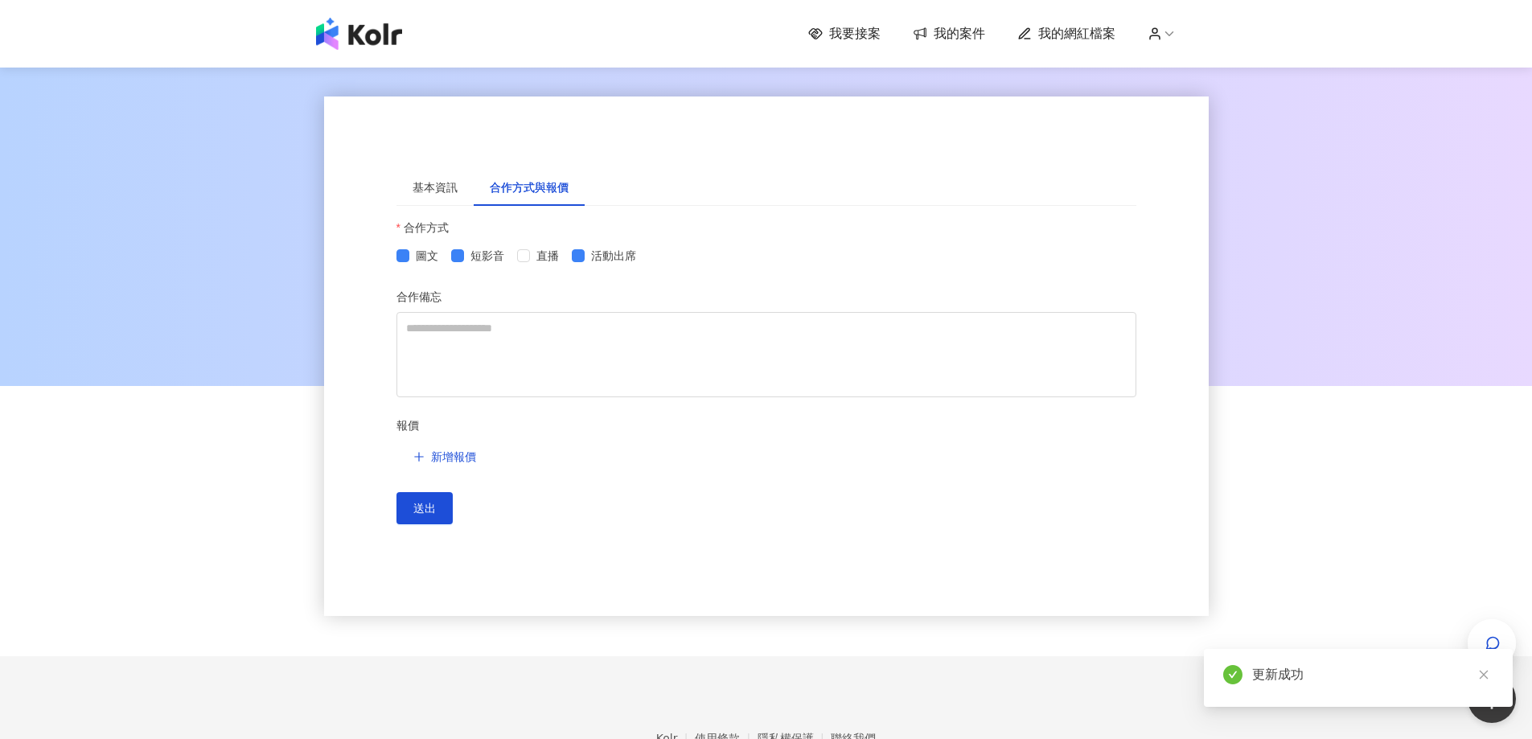
click at [1061, 32] on span "我的網紅檔案" at bounding box center [1076, 34] width 77 height 18
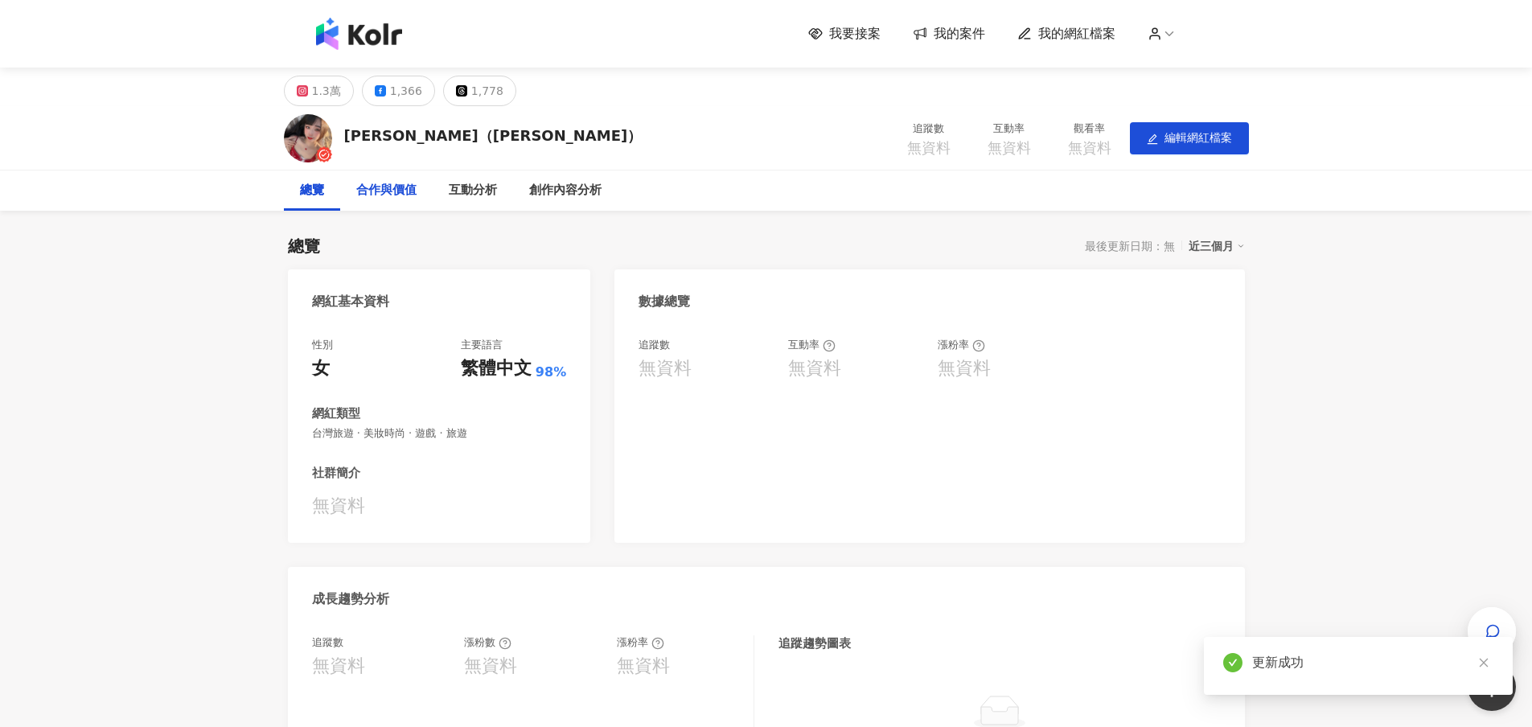
click at [417, 186] on div "合作與價值" at bounding box center [386, 190] width 60 height 19
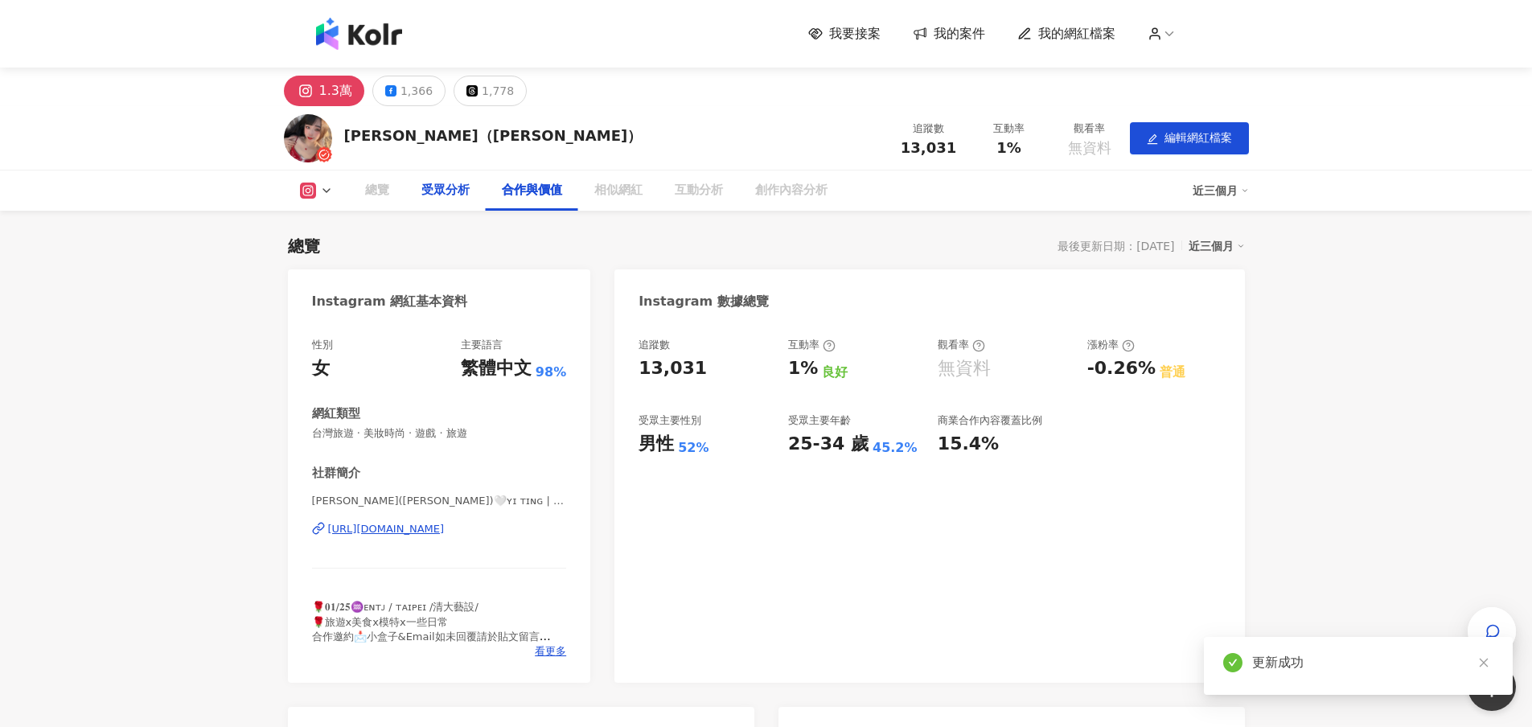
scroll to position [1611, 0]
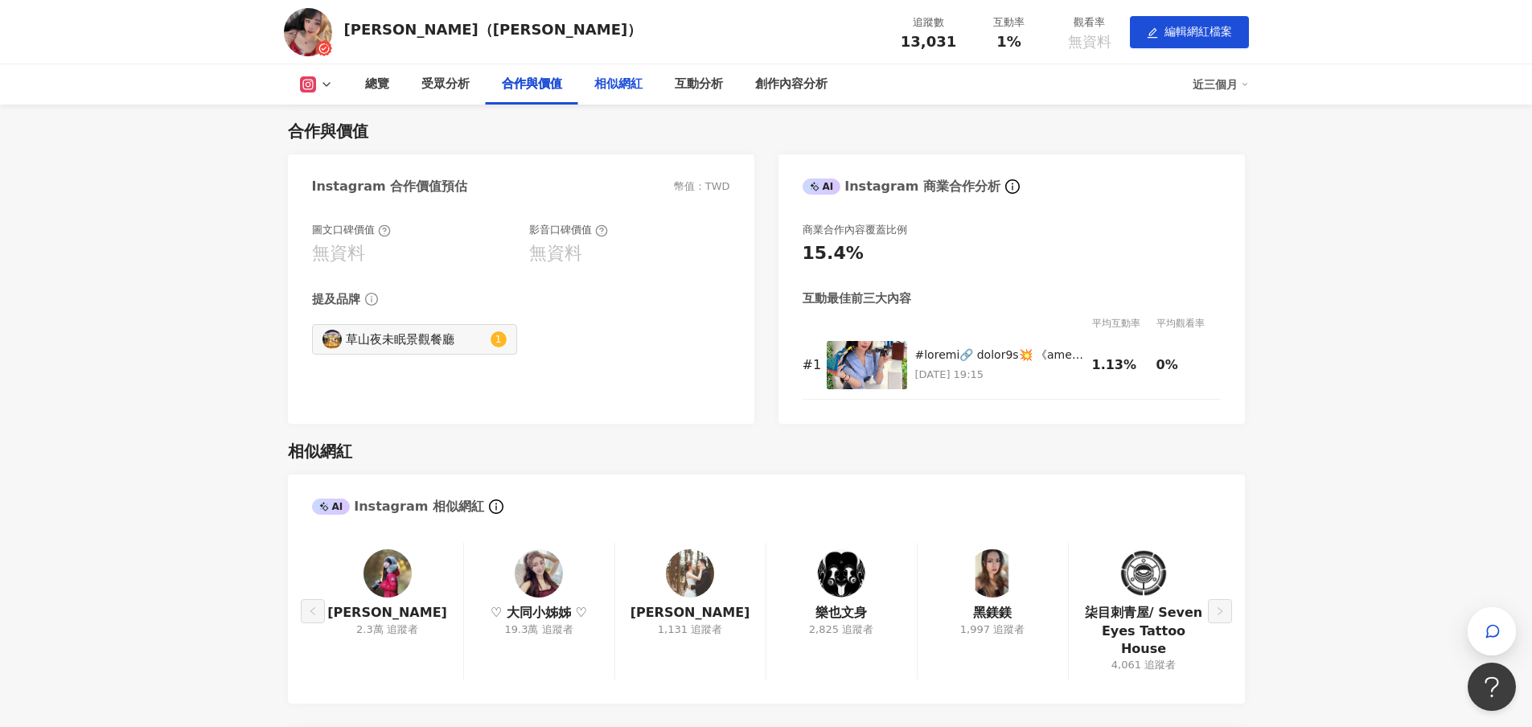
click at [622, 86] on div "相似網紅" at bounding box center [618, 84] width 48 height 19
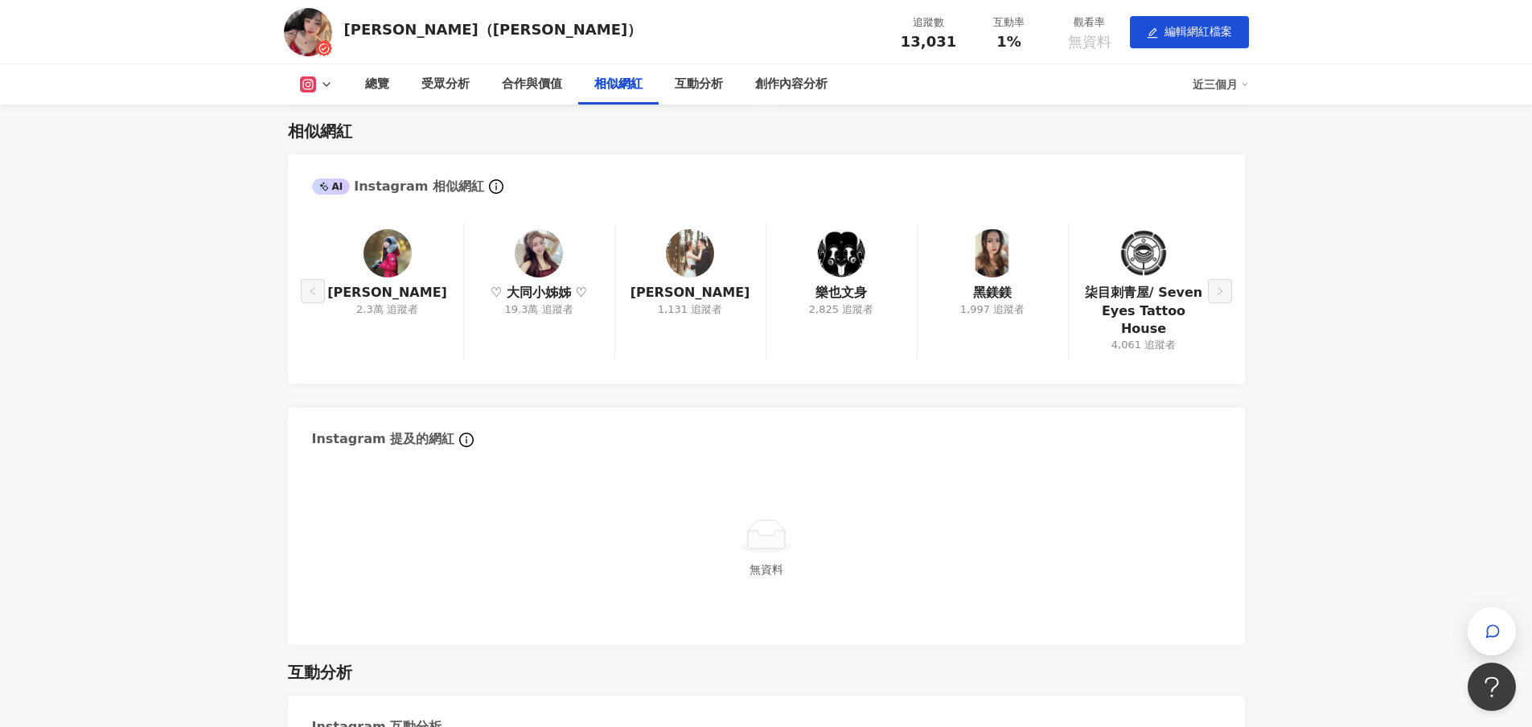
click at [339, 84] on button at bounding box center [316, 84] width 65 height 16
click at [370, 80] on div "總覽" at bounding box center [377, 84] width 24 height 19
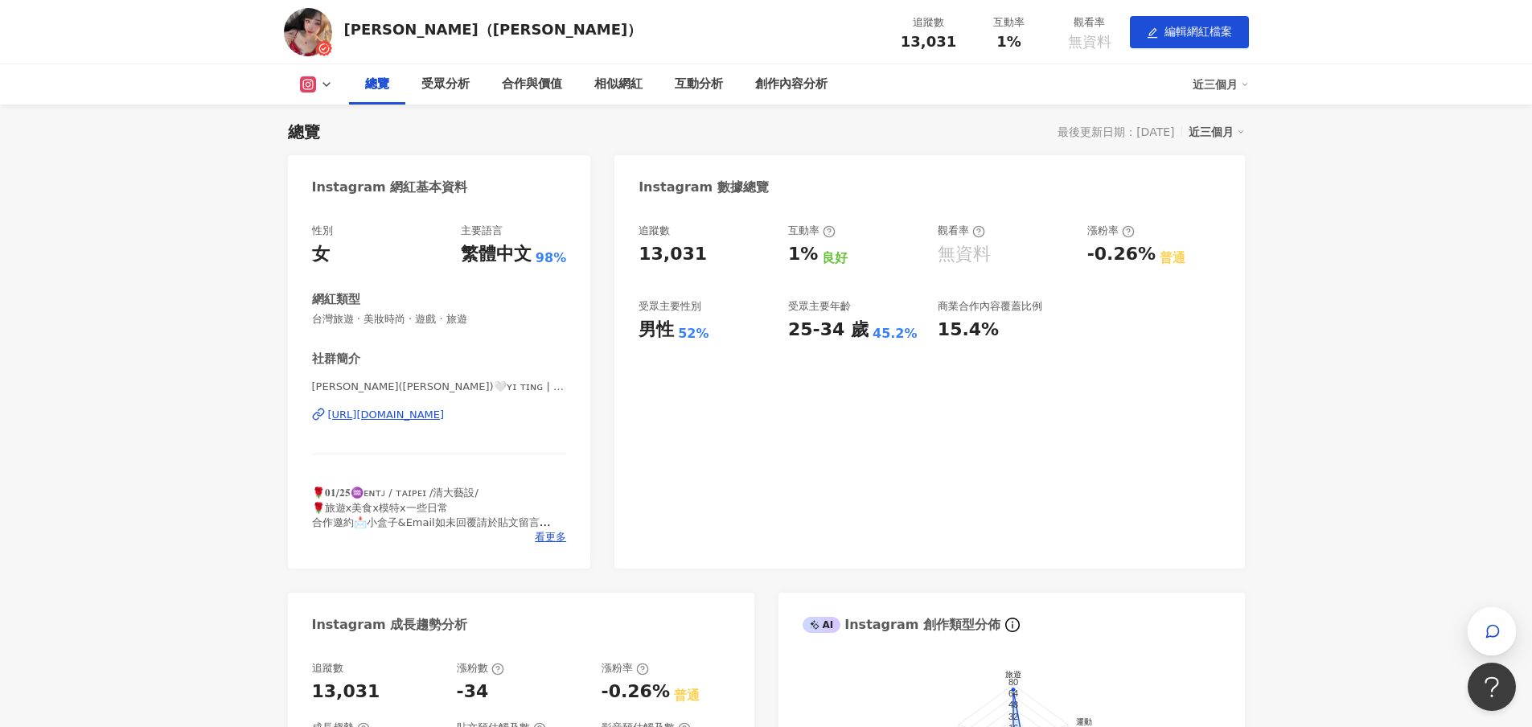
click at [1199, 80] on div "近三個月" at bounding box center [1220, 85] width 56 height 26
click at [1209, 113] on link "近六個月" at bounding box center [1227, 120] width 45 height 18
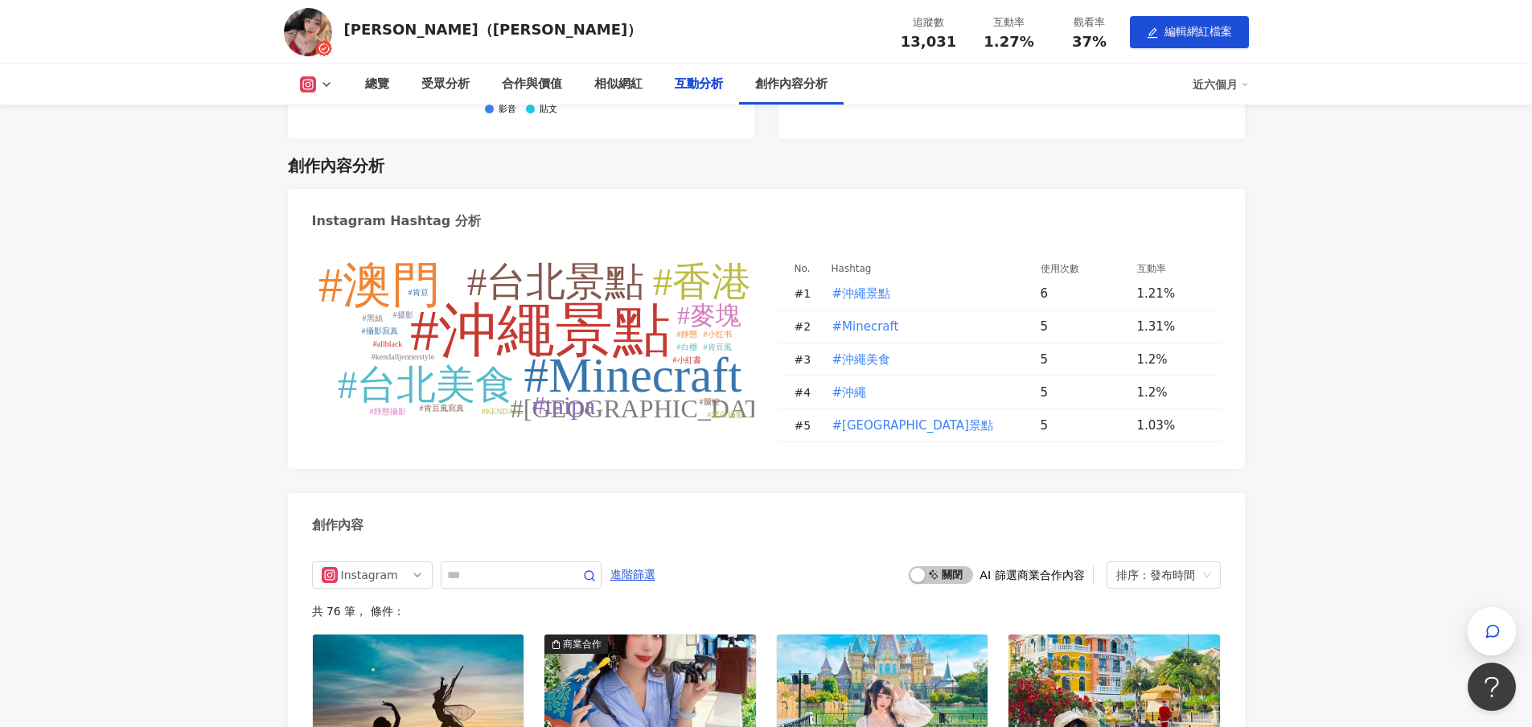
scroll to position [3411, 0]
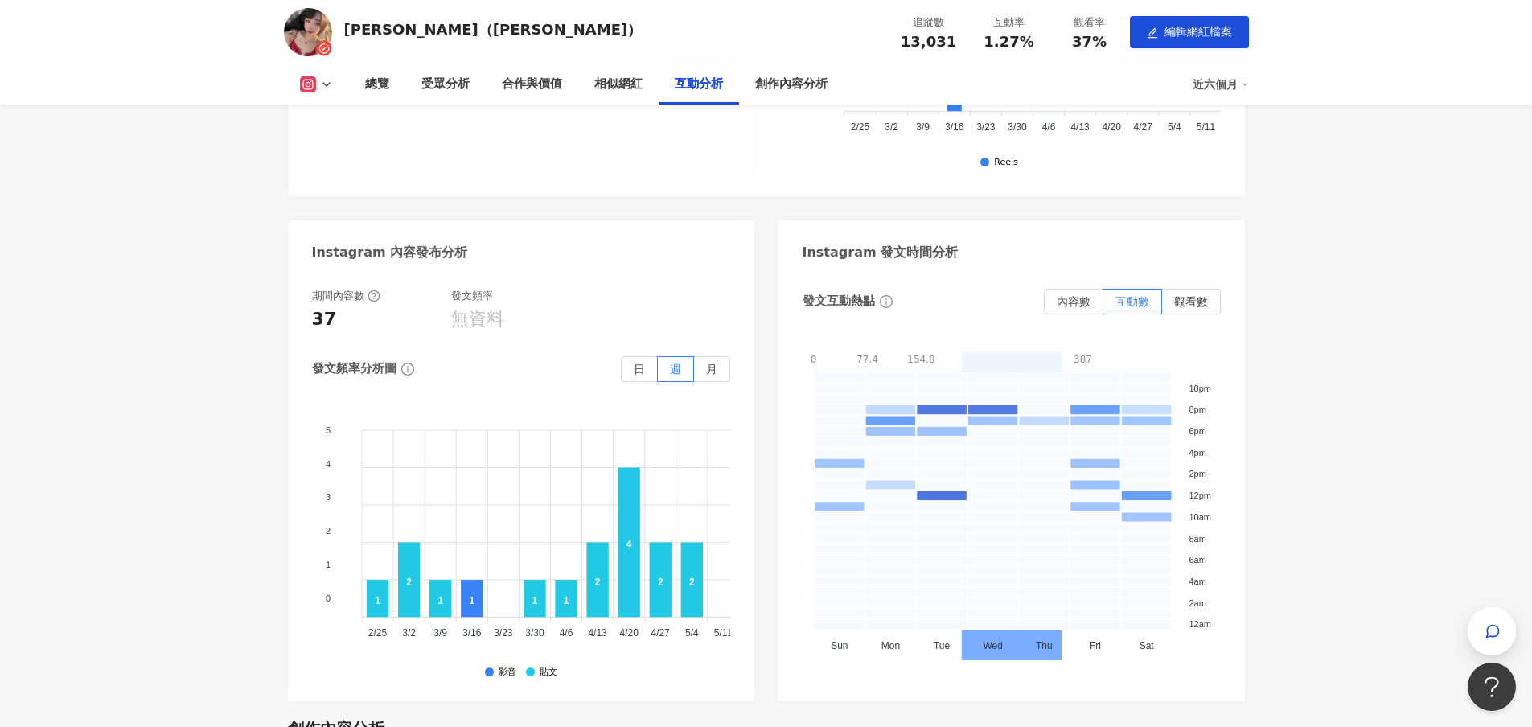
click at [388, 34] on div "Yi-Ting 宜庭兒（包子）" at bounding box center [493, 29] width 298 height 20
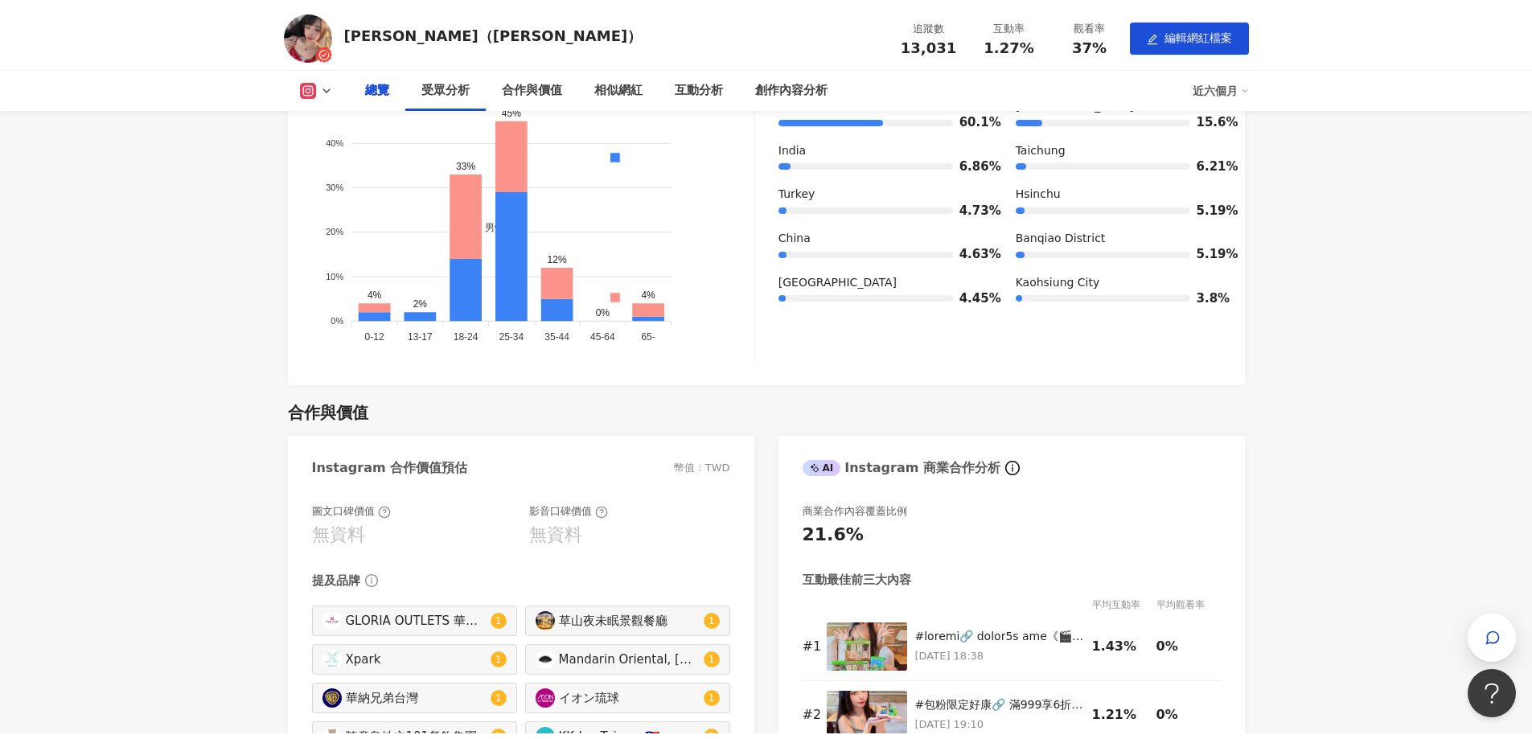
scroll to position [0, 0]
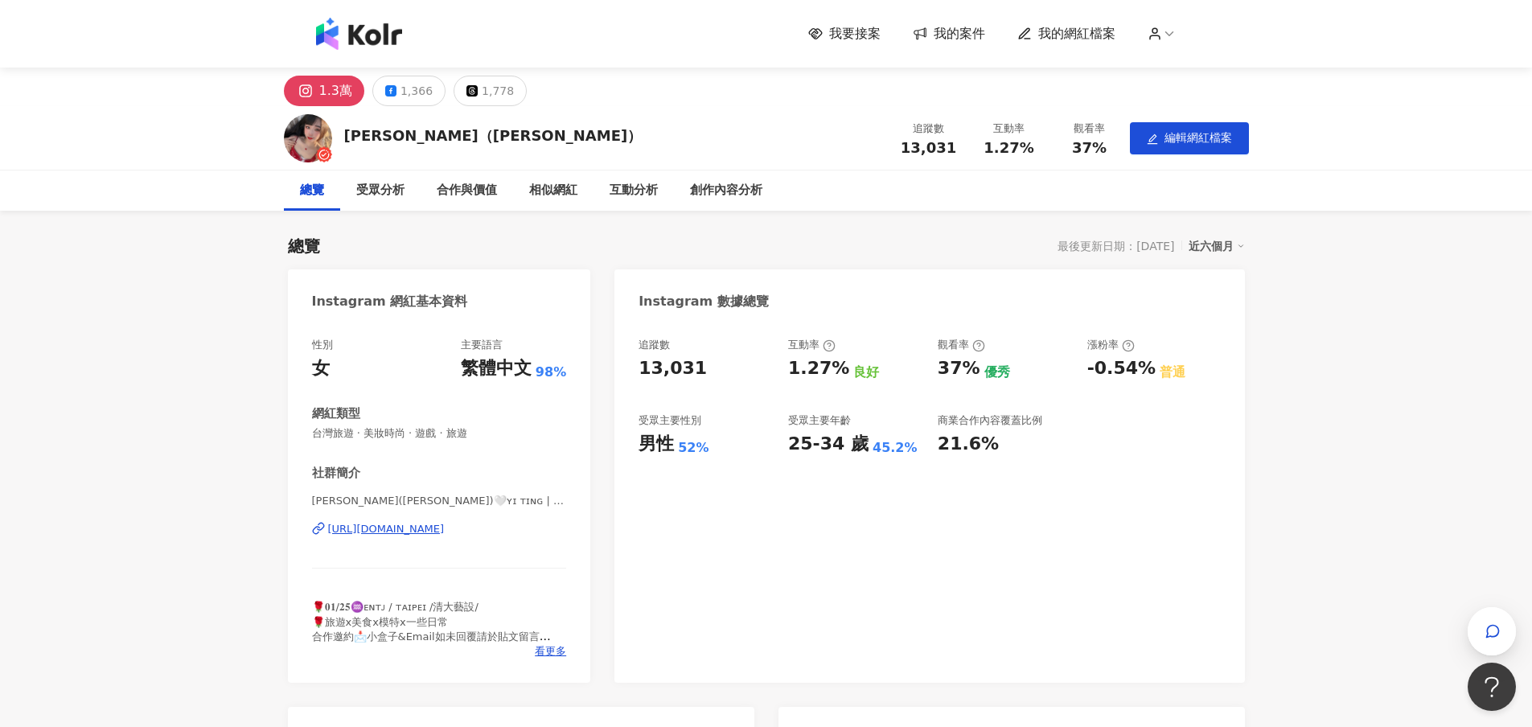
click at [1182, 36] on div "我要接案 我的案件 我的網紅檔案" at bounding box center [1008, 34] width 400 height 18
click at [1169, 32] on icon at bounding box center [1169, 34] width 14 height 14
click at [1175, 41] on div "我要接案 我的案件 我的網紅檔案" at bounding box center [1008, 34] width 400 height 18
click at [1165, 25] on div "我要接案 我的案件 我的網紅檔案" at bounding box center [1008, 34] width 400 height 18
click at [1162, 27] on icon at bounding box center [1154, 34] width 14 height 14
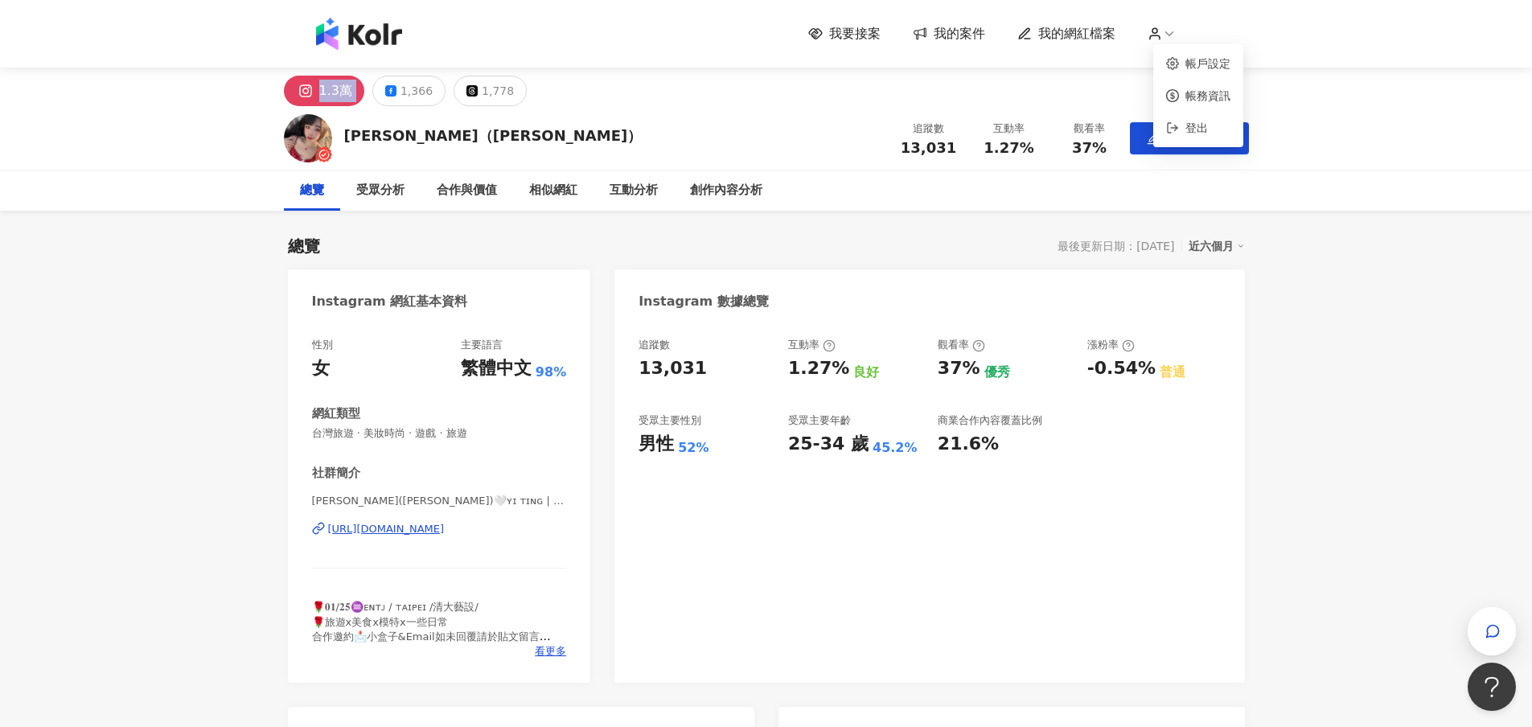
click at [1162, 27] on icon at bounding box center [1154, 34] width 14 height 14
click at [1185, 133] on span "登出" at bounding box center [1196, 127] width 23 height 13
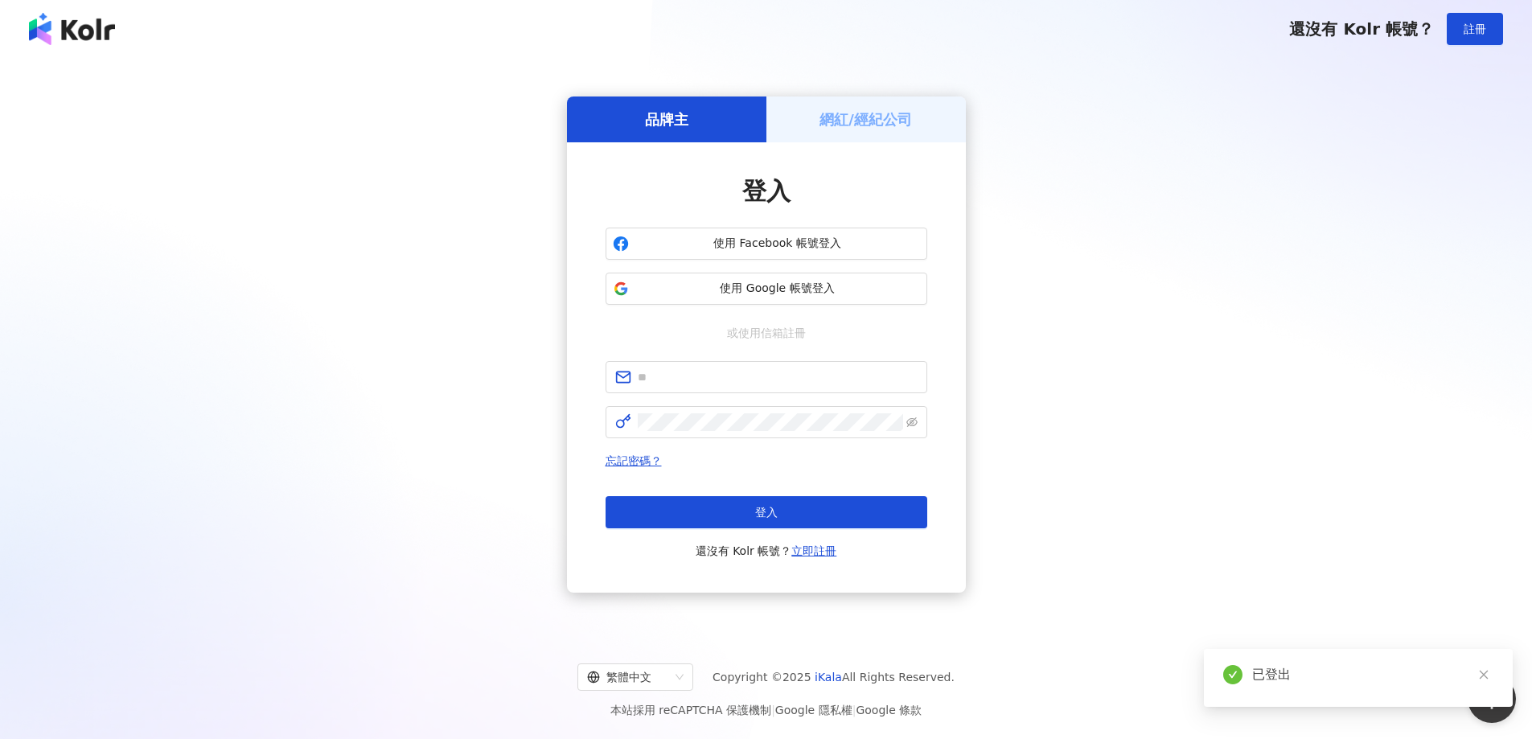
click at [801, 124] on div "網紅/經紀公司" at bounding box center [865, 119] width 199 height 46
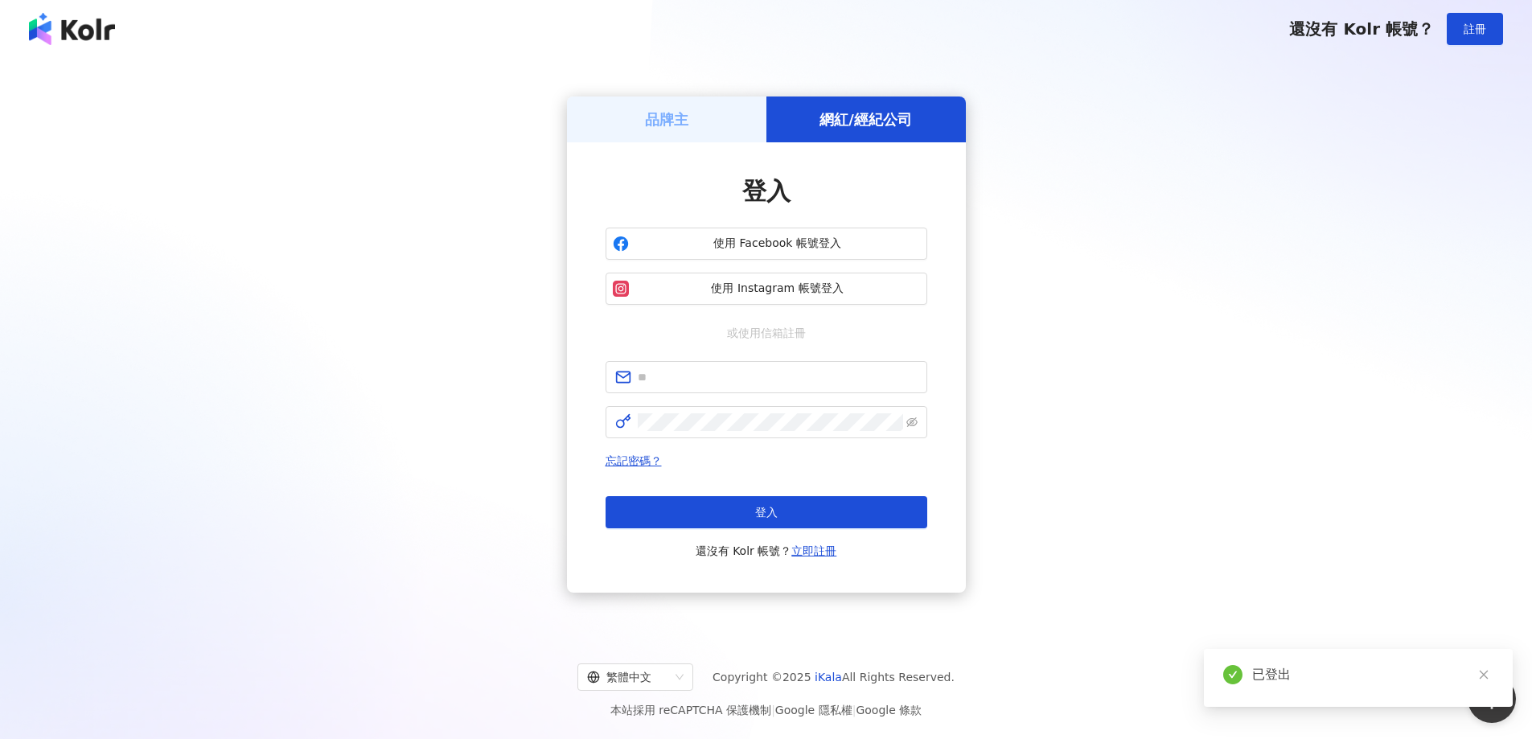
click at [687, 105] on div "品牌主" at bounding box center [666, 119] width 199 height 46
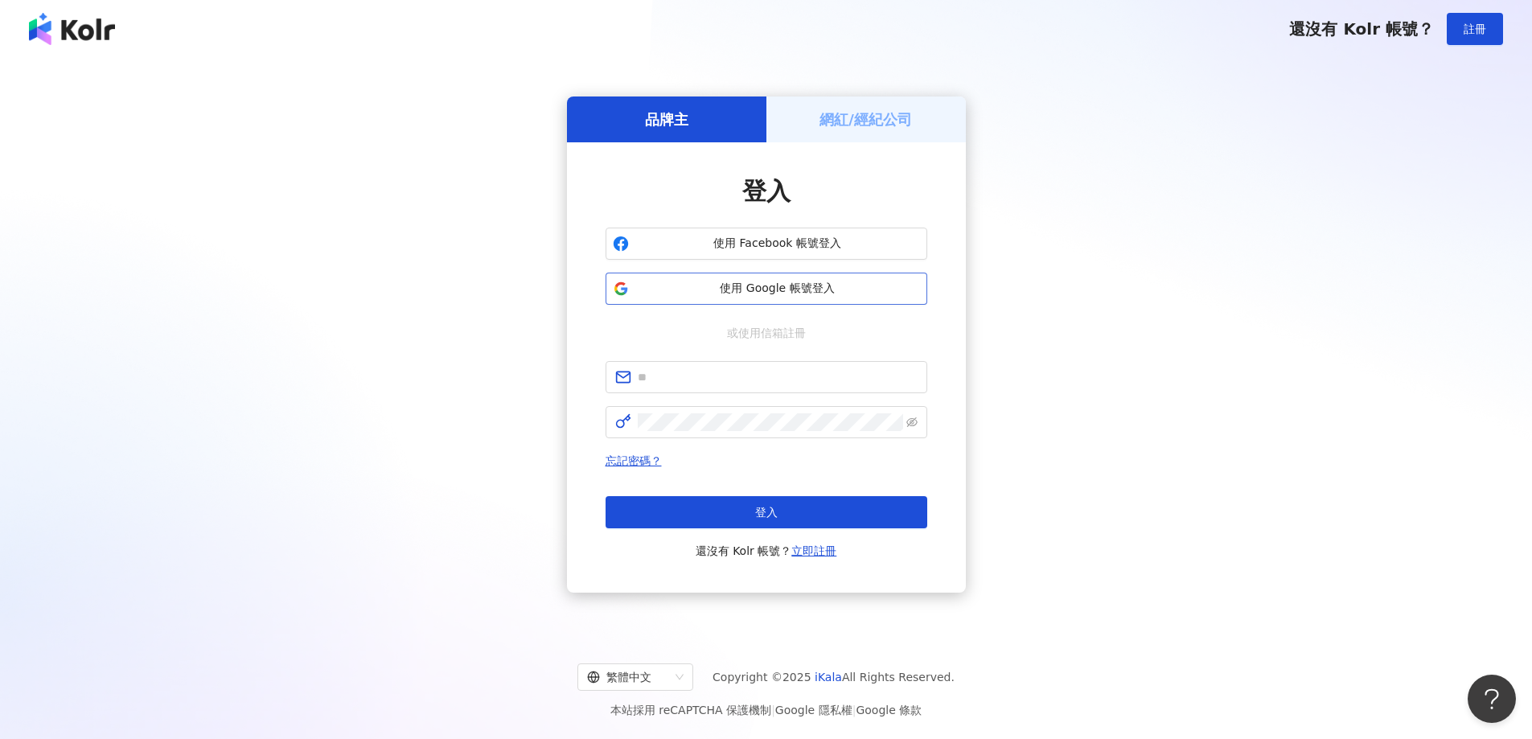
click at [733, 293] on span "使用 Google 帳號登入" at bounding box center [777, 289] width 285 height 16
click at [810, 298] on button "使用 Google 帳號登入" at bounding box center [766, 289] width 322 height 32
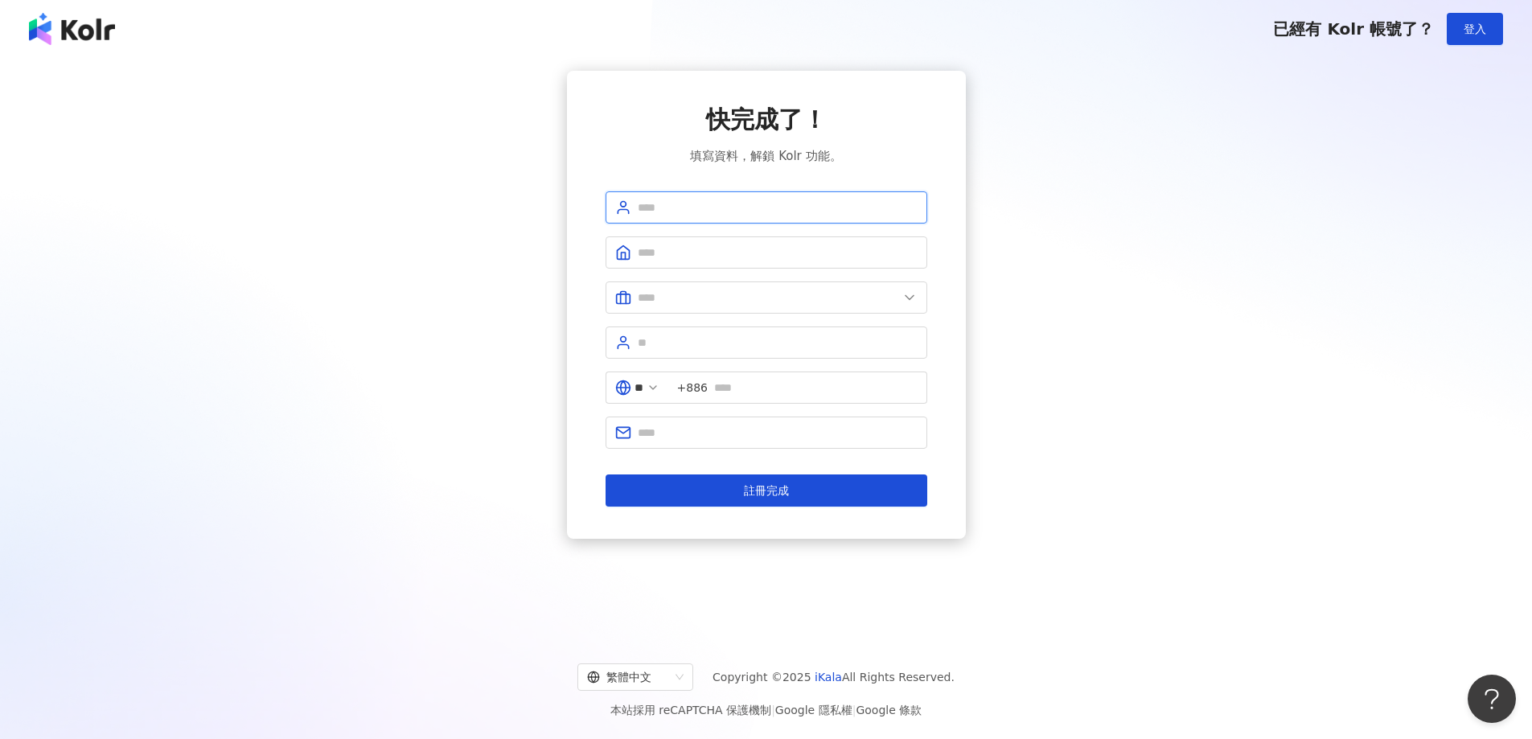
click at [698, 214] on input "text" at bounding box center [778, 208] width 280 height 18
type input "*********"
click at [710, 250] on input "text" at bounding box center [778, 253] width 280 height 18
click at [655, 310] on span at bounding box center [766, 297] width 322 height 32
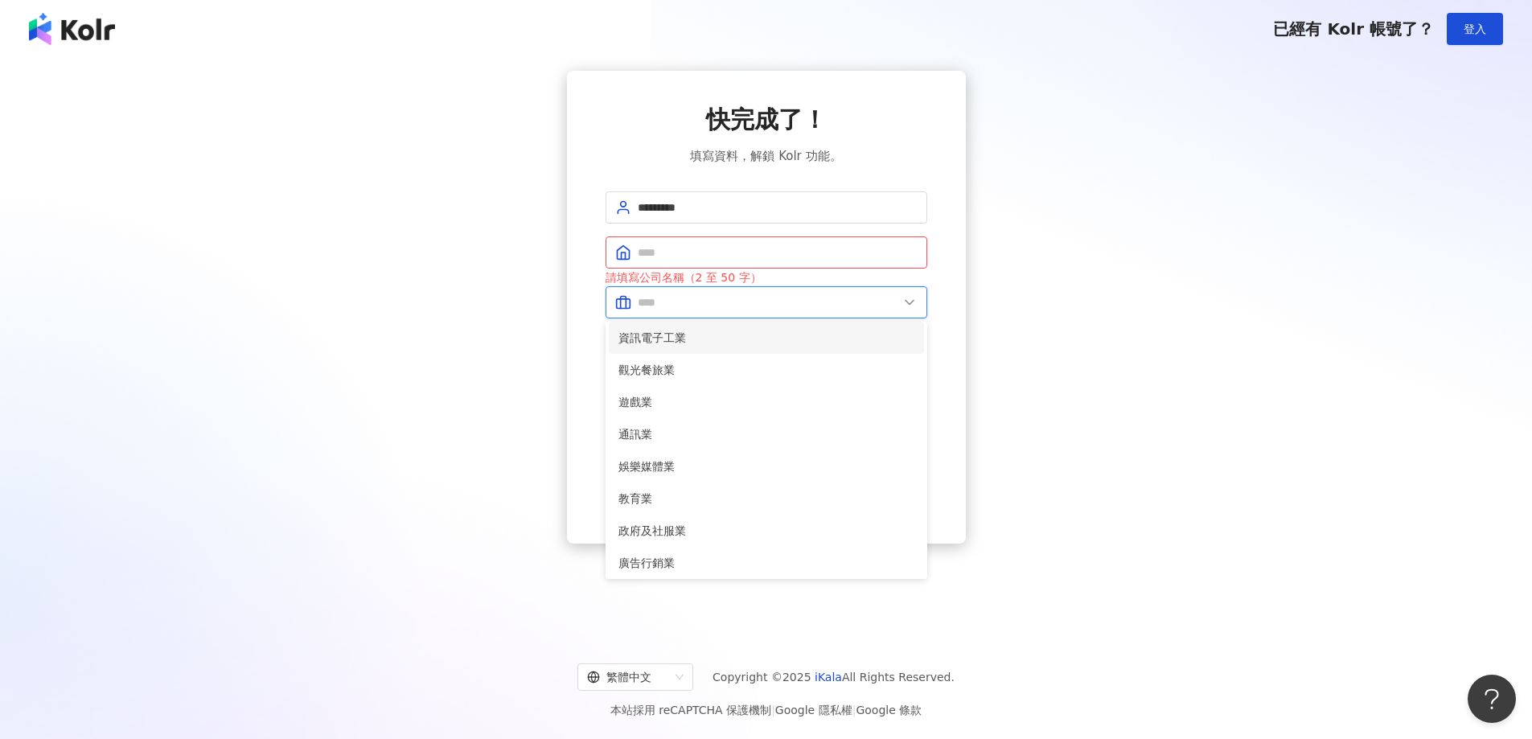
scroll to position [328, 0]
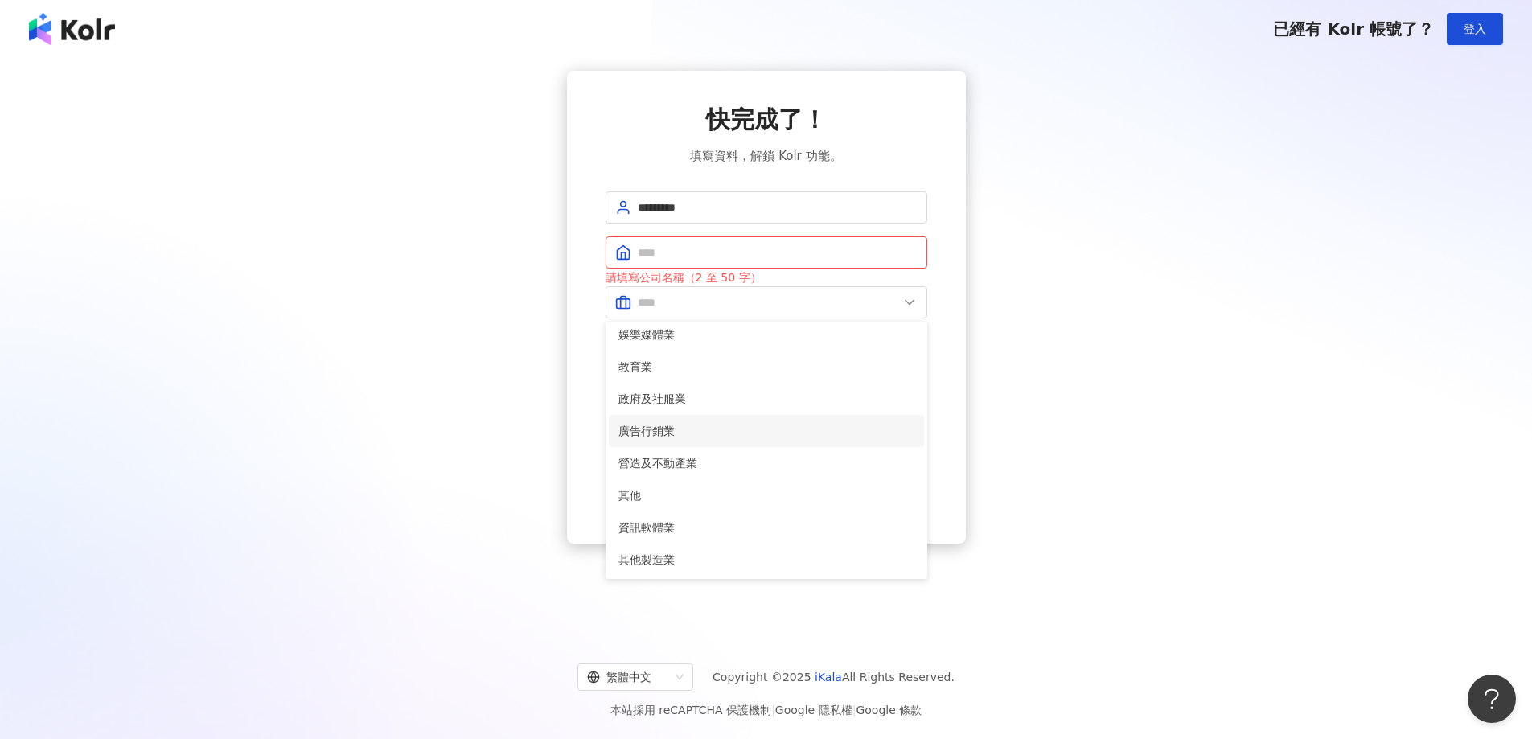
click at [664, 432] on span "廣告行銷業" at bounding box center [766, 431] width 296 height 18
type input "*****"
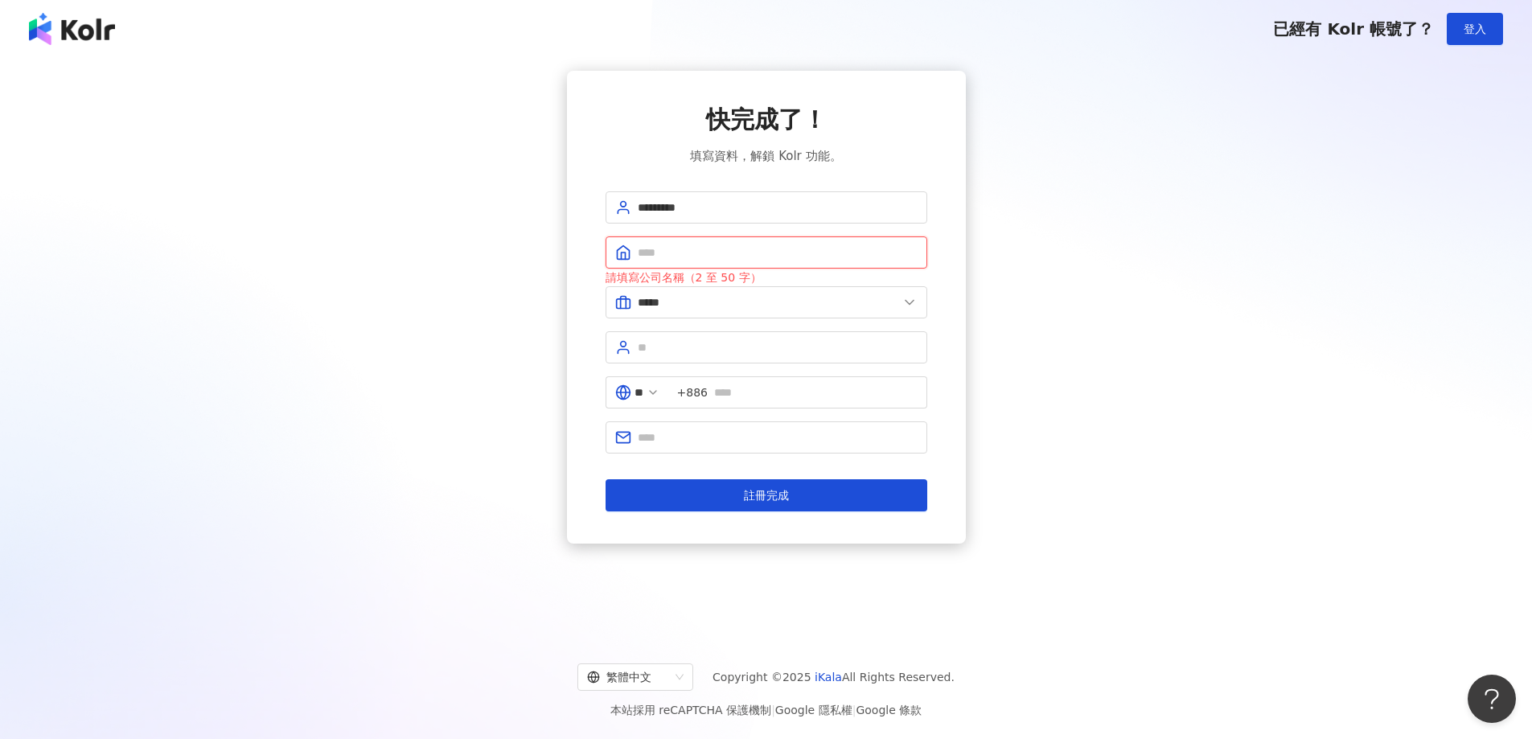
click at [696, 257] on input "text" at bounding box center [778, 253] width 280 height 18
click at [660, 361] on span at bounding box center [766, 347] width 322 height 32
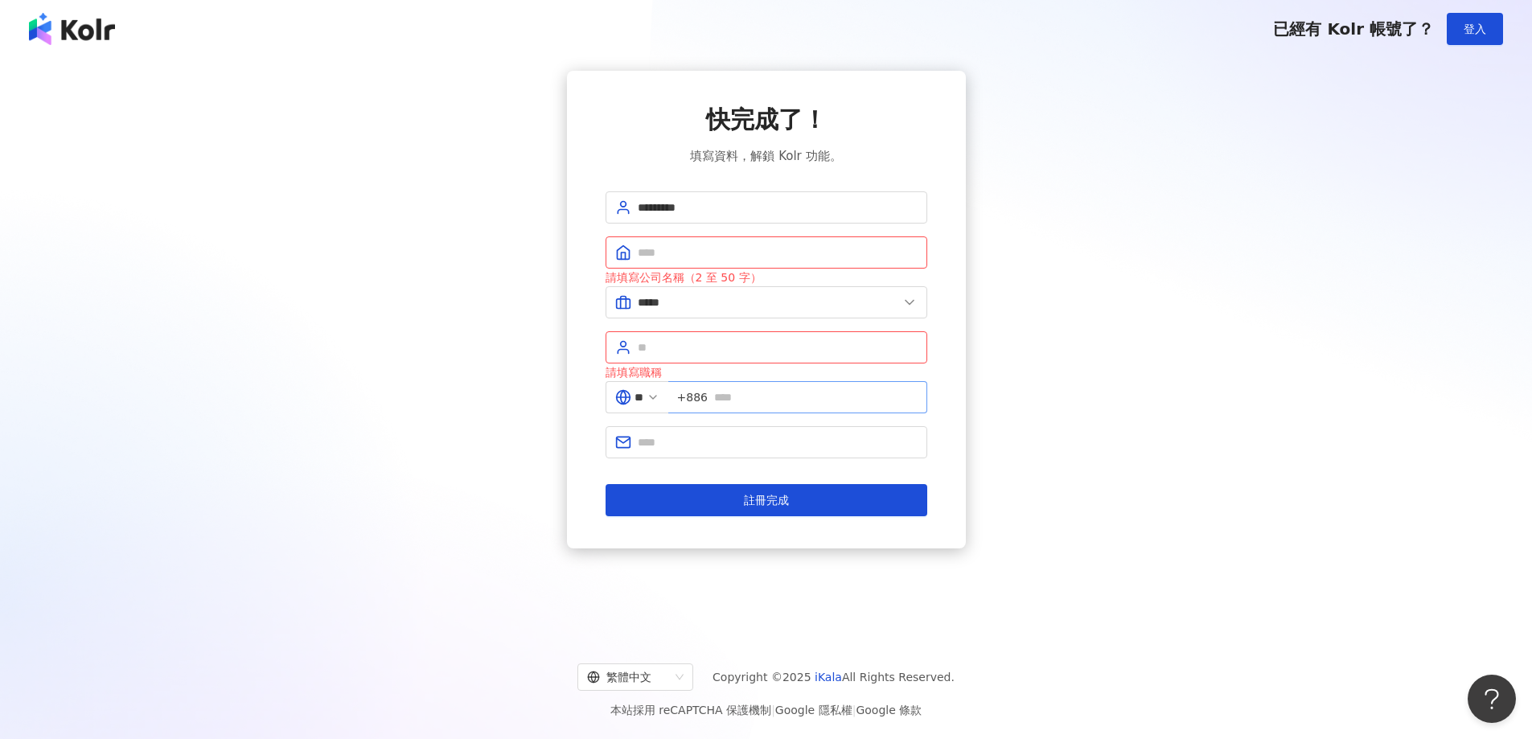
click at [768, 404] on span "+886" at bounding box center [797, 397] width 259 height 32
click at [770, 392] on input "text" at bounding box center [815, 397] width 203 height 18
type input "*********"
click at [680, 258] on input "text" at bounding box center [778, 253] width 280 height 18
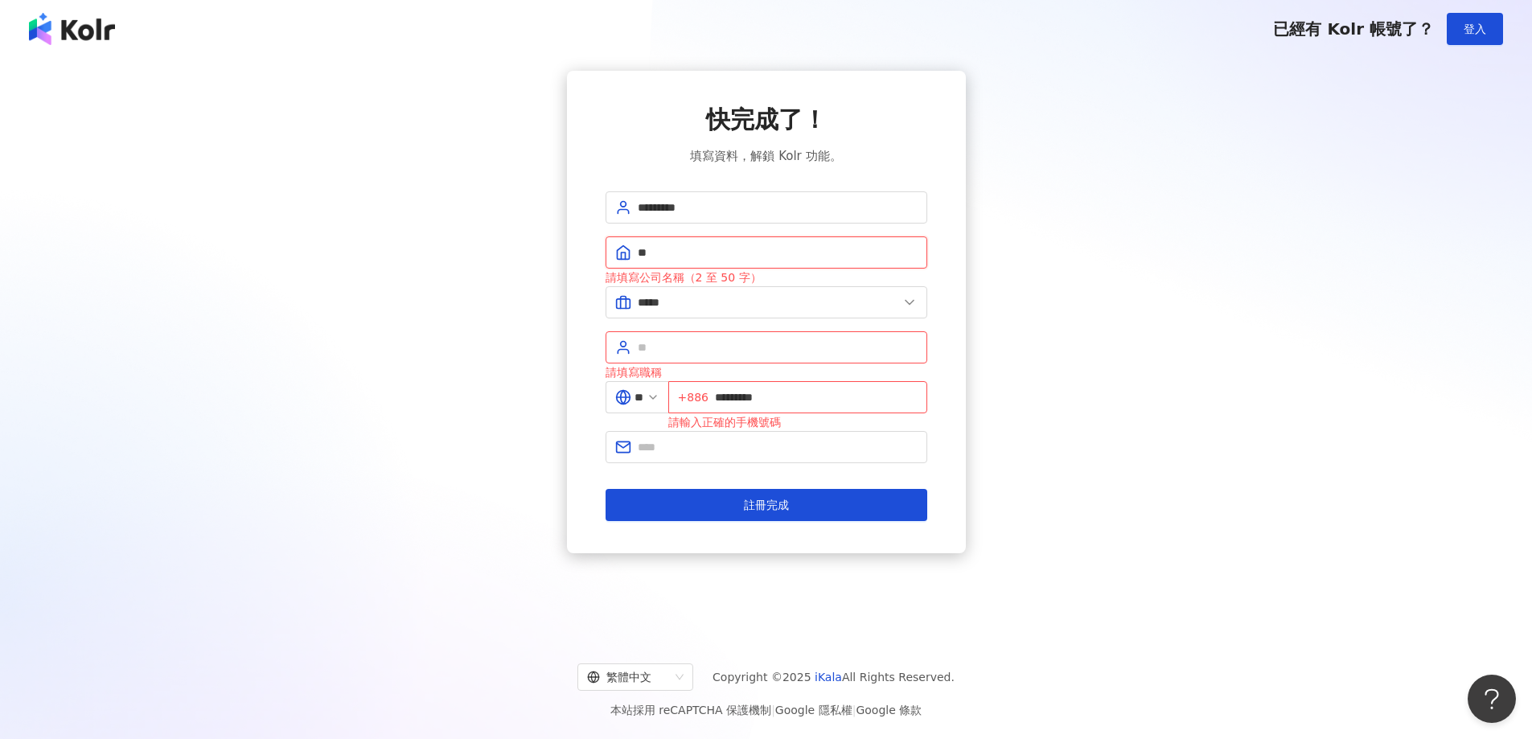
type input "*"
type input "***"
click at [660, 347] on input "text" at bounding box center [778, 348] width 280 height 18
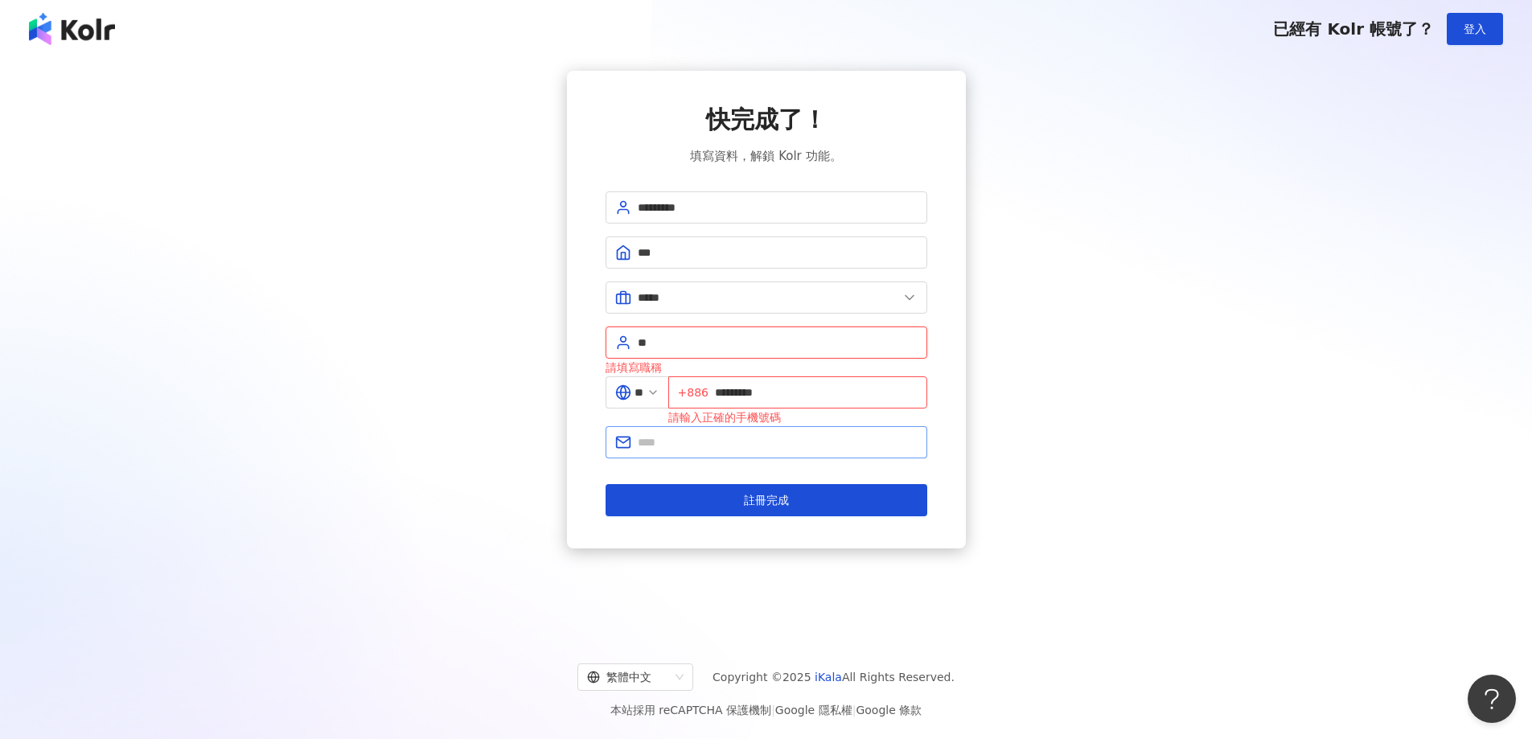
type input "**"
click at [668, 443] on input "text" at bounding box center [778, 442] width 280 height 18
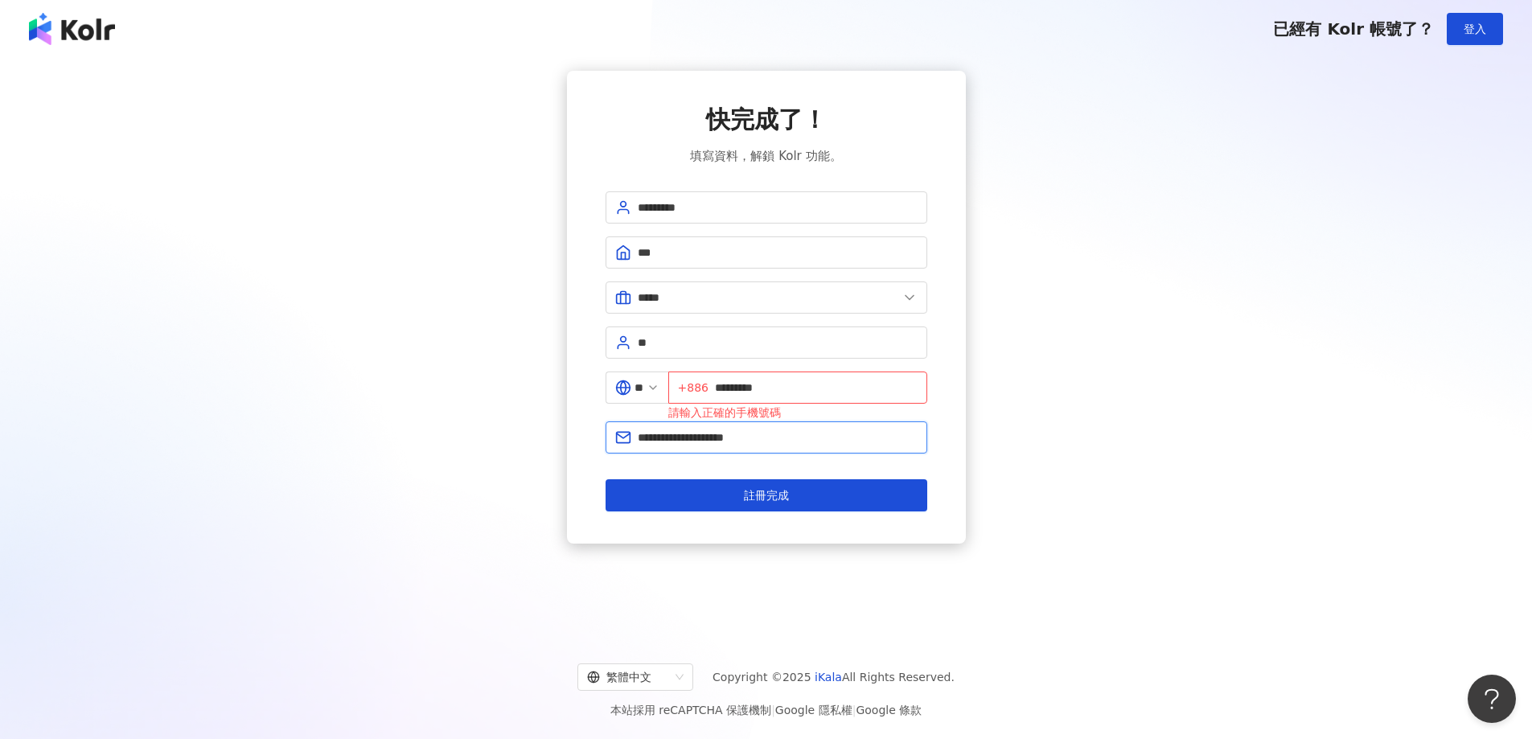
drag, startPoint x: 701, startPoint y: 437, endPoint x: 601, endPoint y: 427, distance: 100.2
click at [601, 427] on div "**********" at bounding box center [766, 307] width 399 height 473
type input "**********"
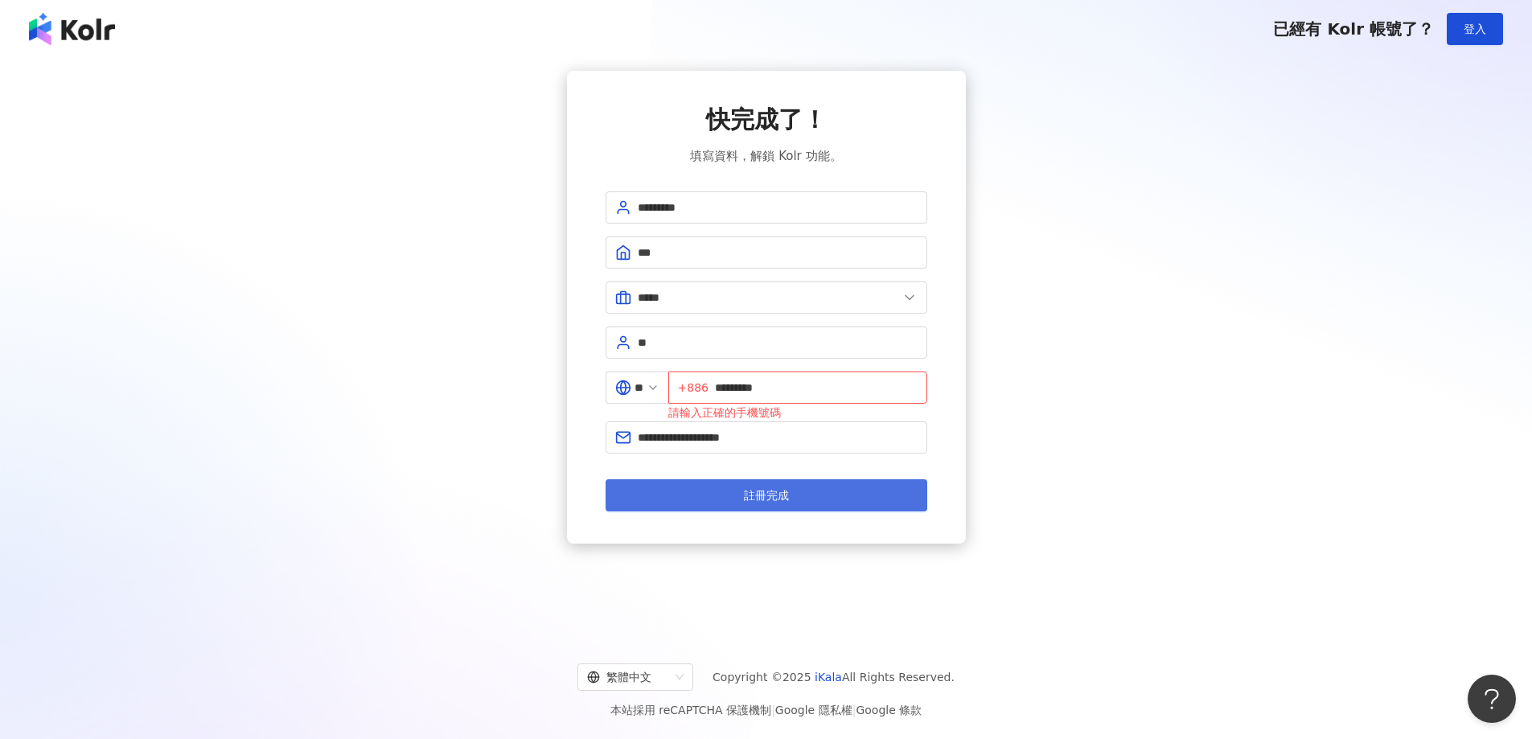
click at [720, 499] on button "註冊完成" at bounding box center [766, 495] width 322 height 32
click at [724, 389] on input "*********" at bounding box center [816, 388] width 203 height 18
type input "**********"
click at [1082, 671] on div "繁體中文 Copyright © 2025 iKala All Rights Reserved." at bounding box center [765, 676] width 1493 height 27
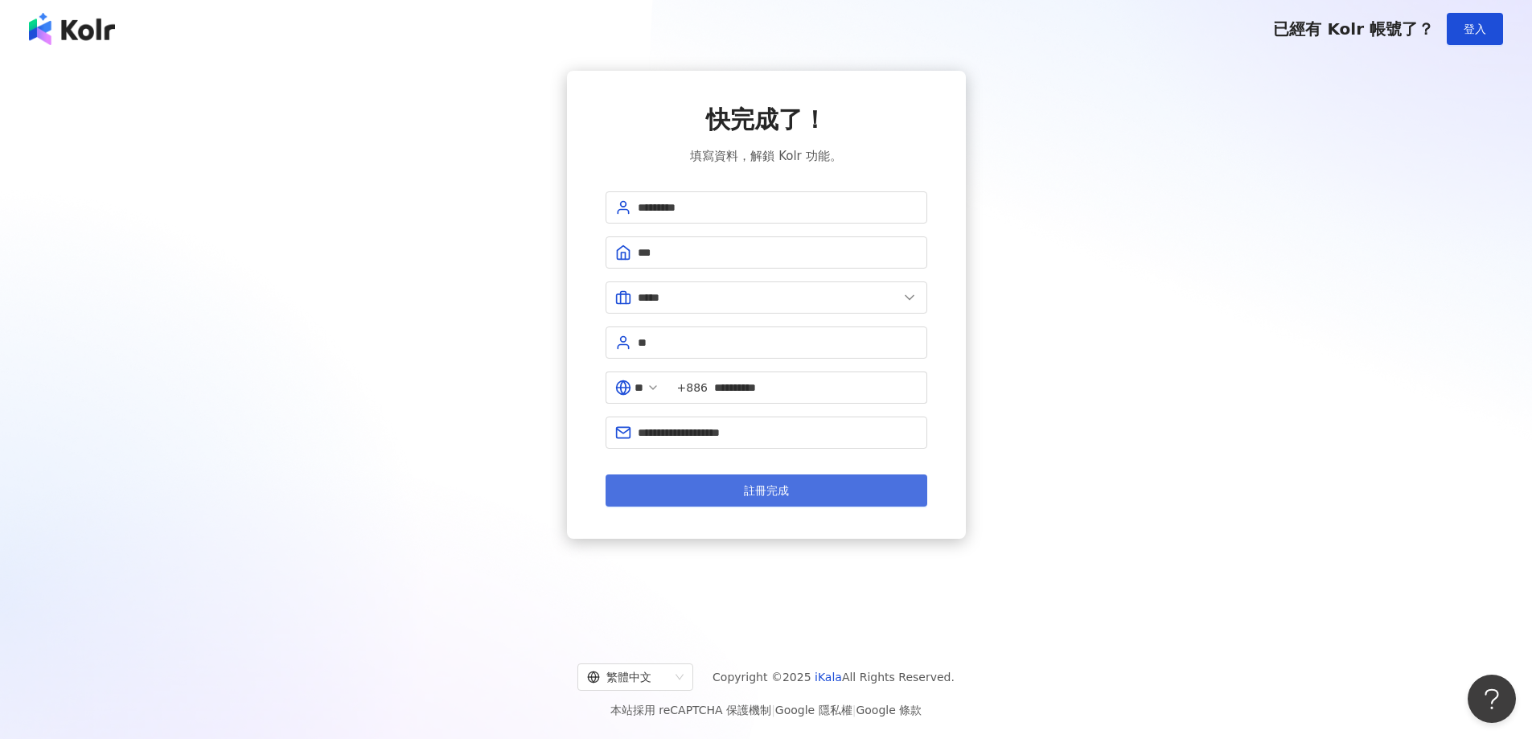
click at [716, 482] on button "註冊完成" at bounding box center [766, 490] width 322 height 32
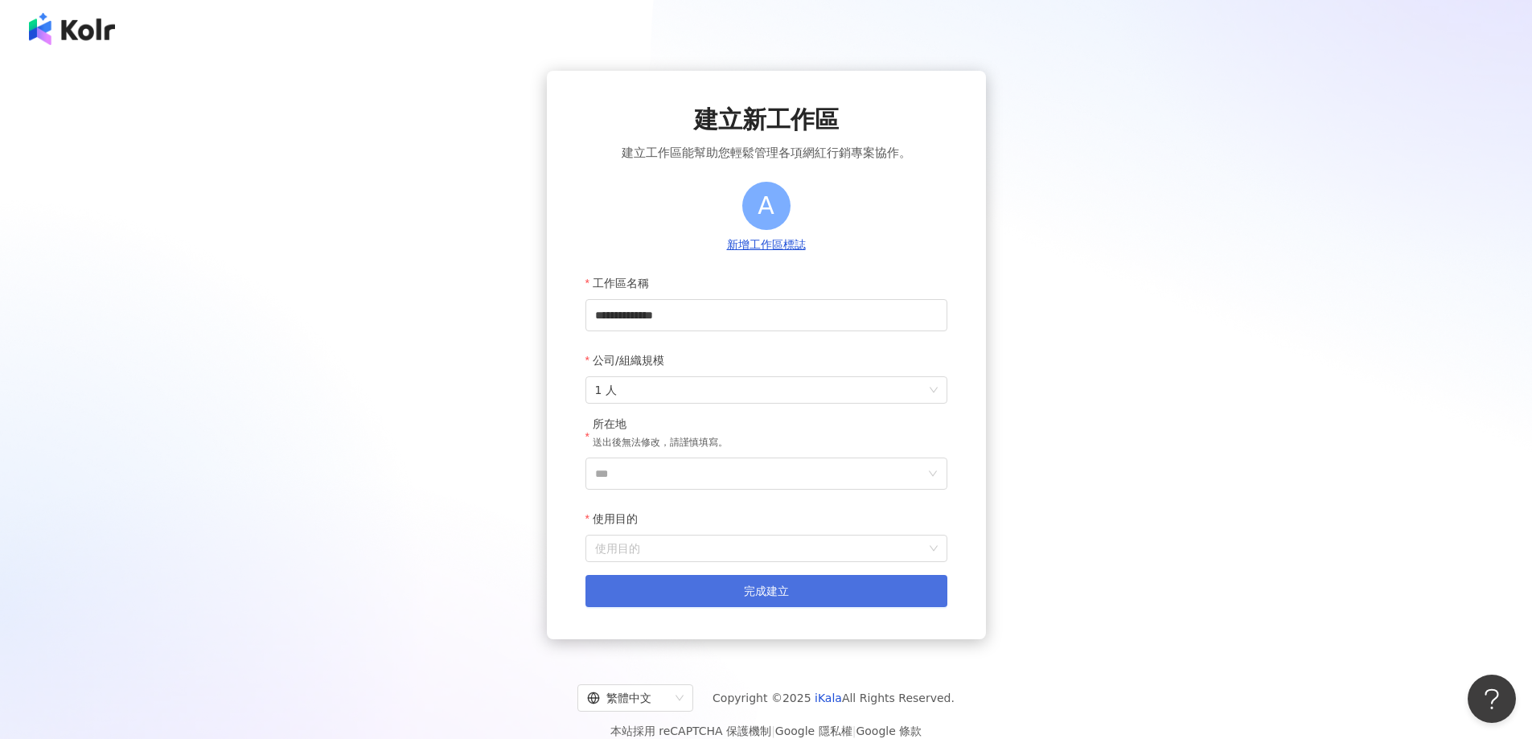
click at [781, 597] on span "完成建立" at bounding box center [766, 591] width 45 height 13
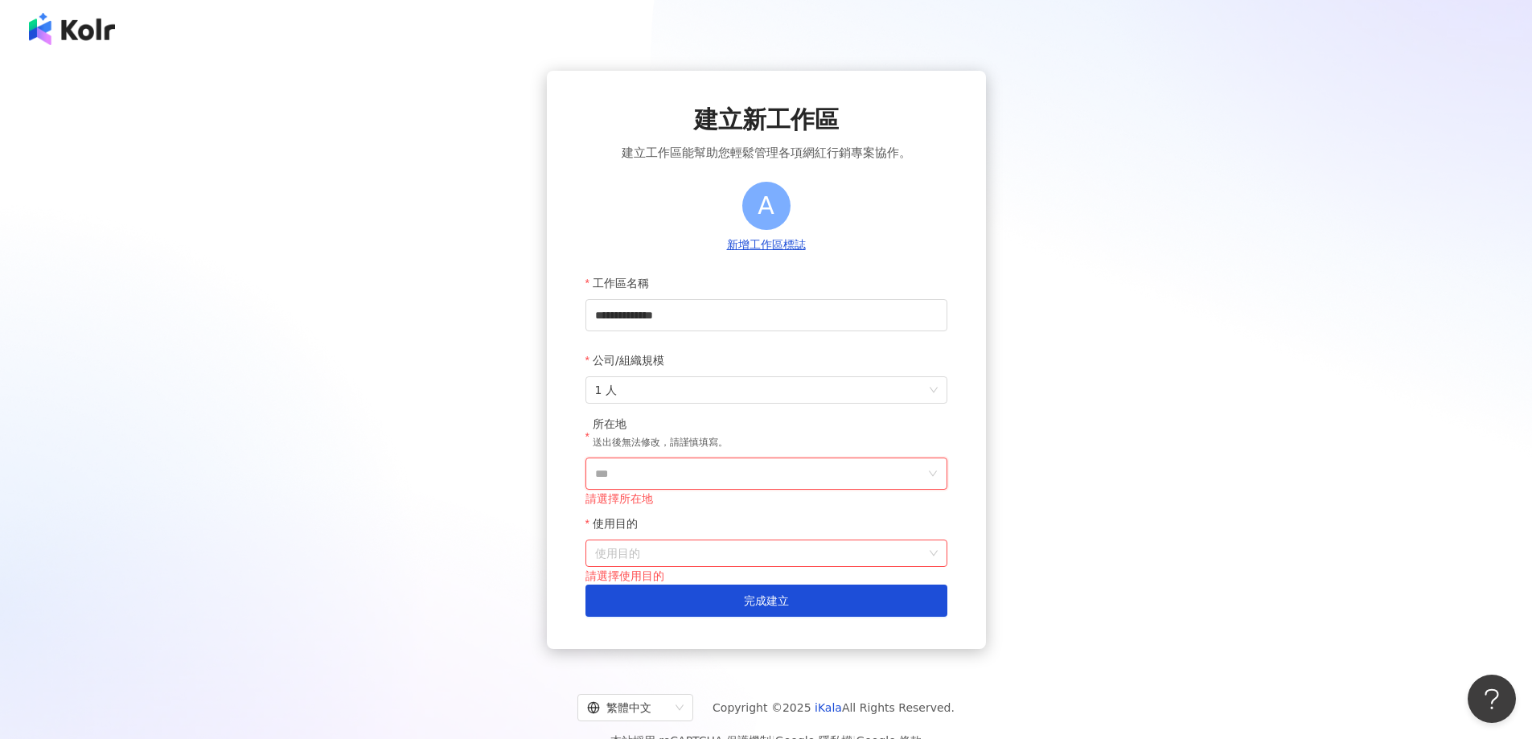
click at [655, 460] on input "***" at bounding box center [760, 473] width 330 height 31
click at [655, 466] on input "***" at bounding box center [760, 473] width 330 height 31
click at [638, 471] on input "***" at bounding box center [760, 473] width 330 height 31
click at [839, 247] on div "台灣" at bounding box center [859, 246] width 154 height 29
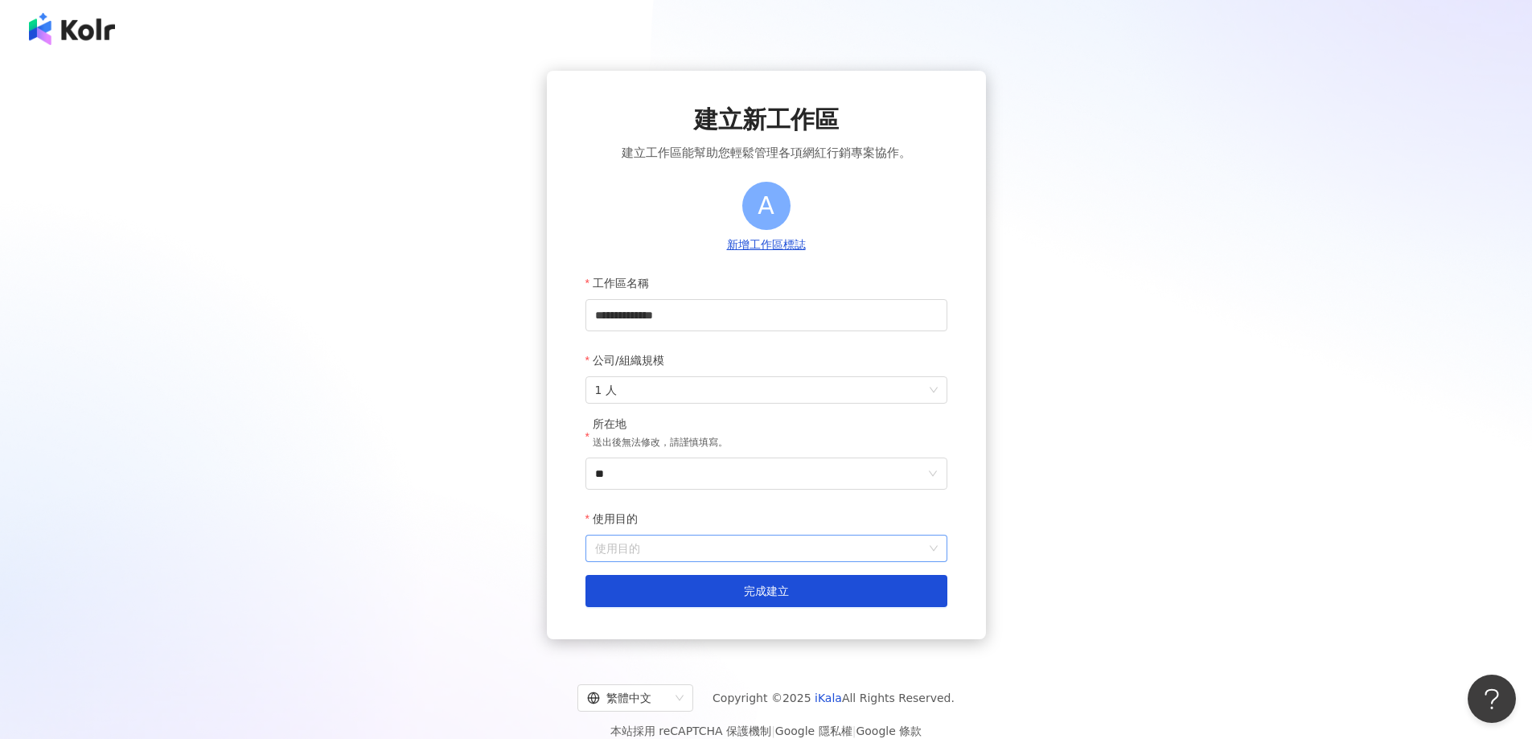
click at [687, 559] on input "使用目的" at bounding box center [766, 549] width 343 height 26
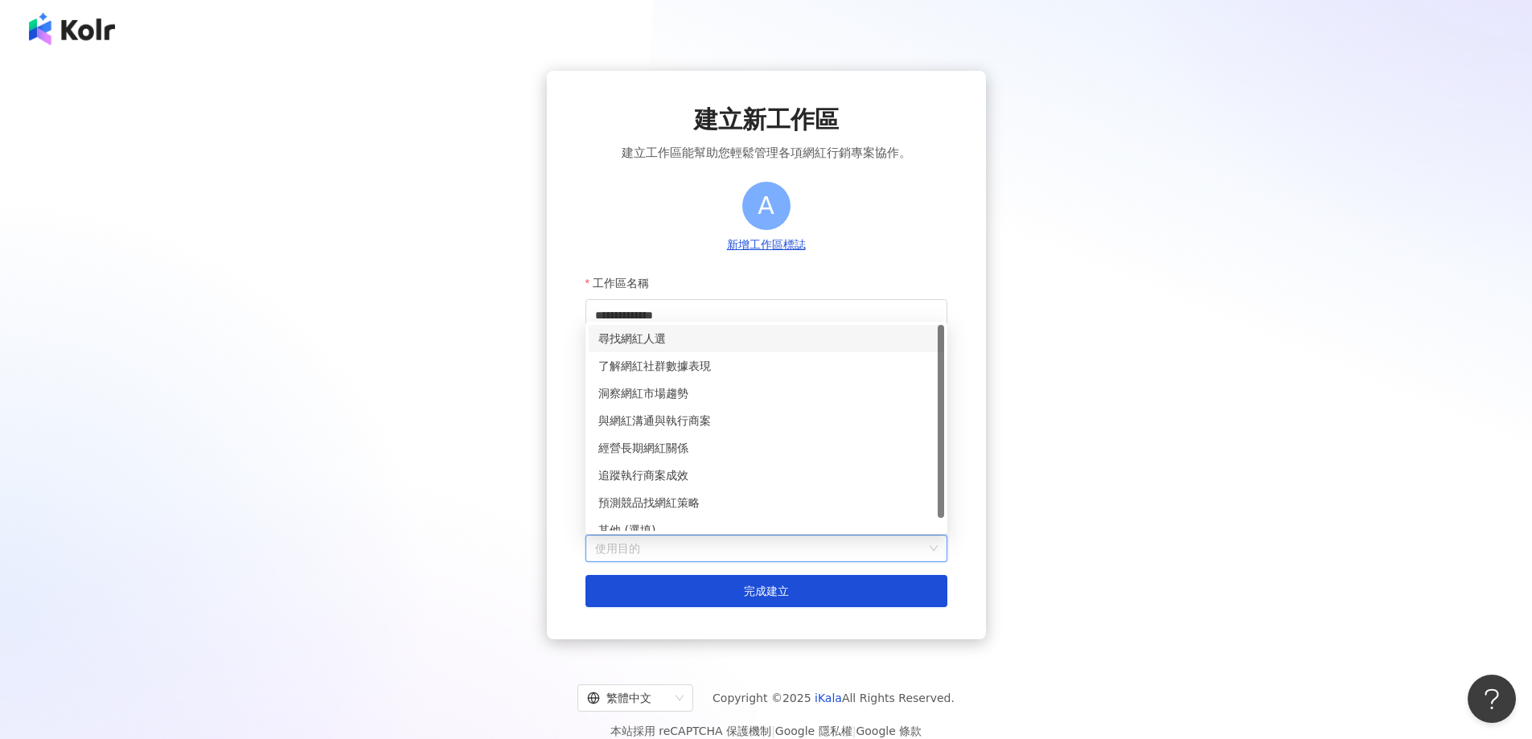
click at [659, 345] on div "尋找網紅人選" at bounding box center [766, 339] width 336 height 18
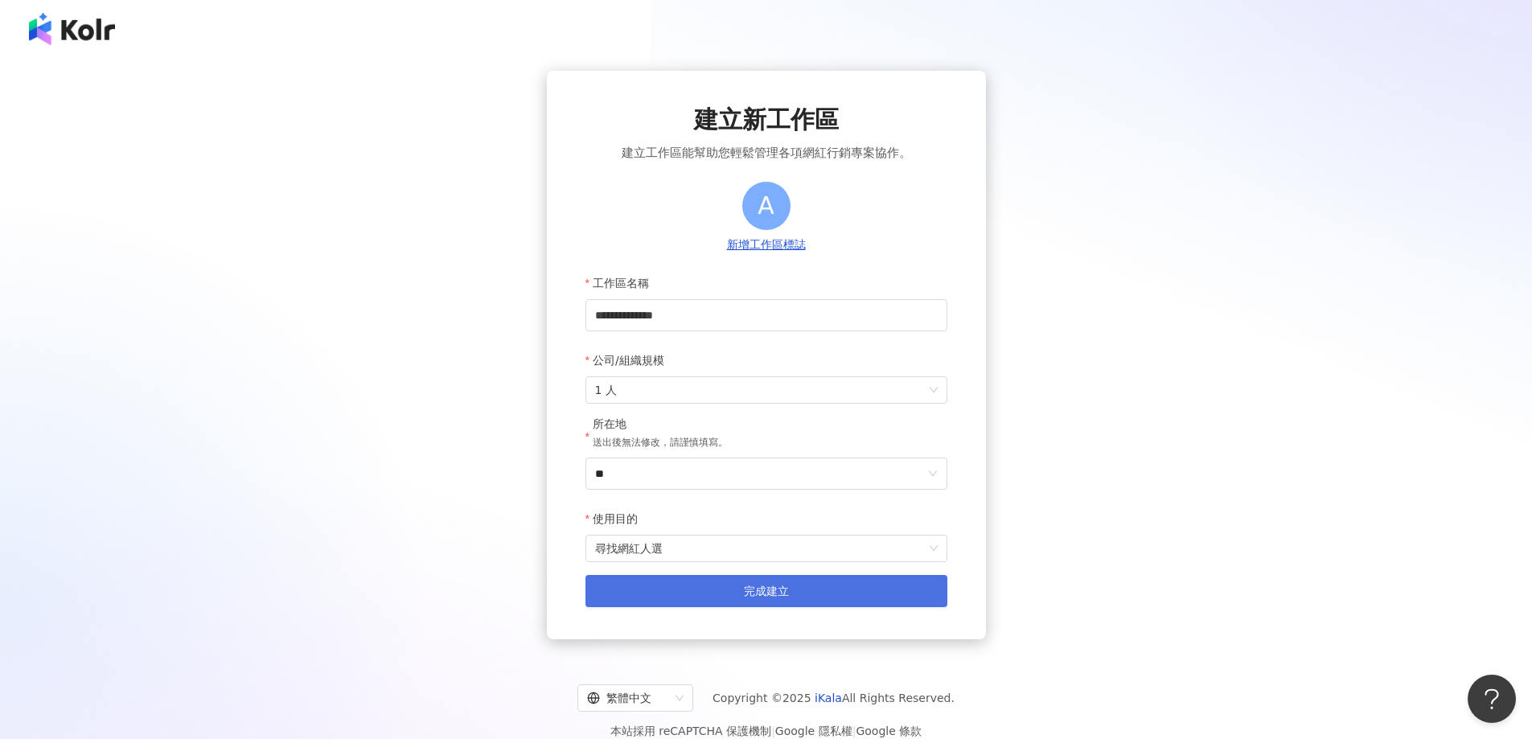
click at [707, 578] on button "完成建立" at bounding box center [766, 591] width 362 height 32
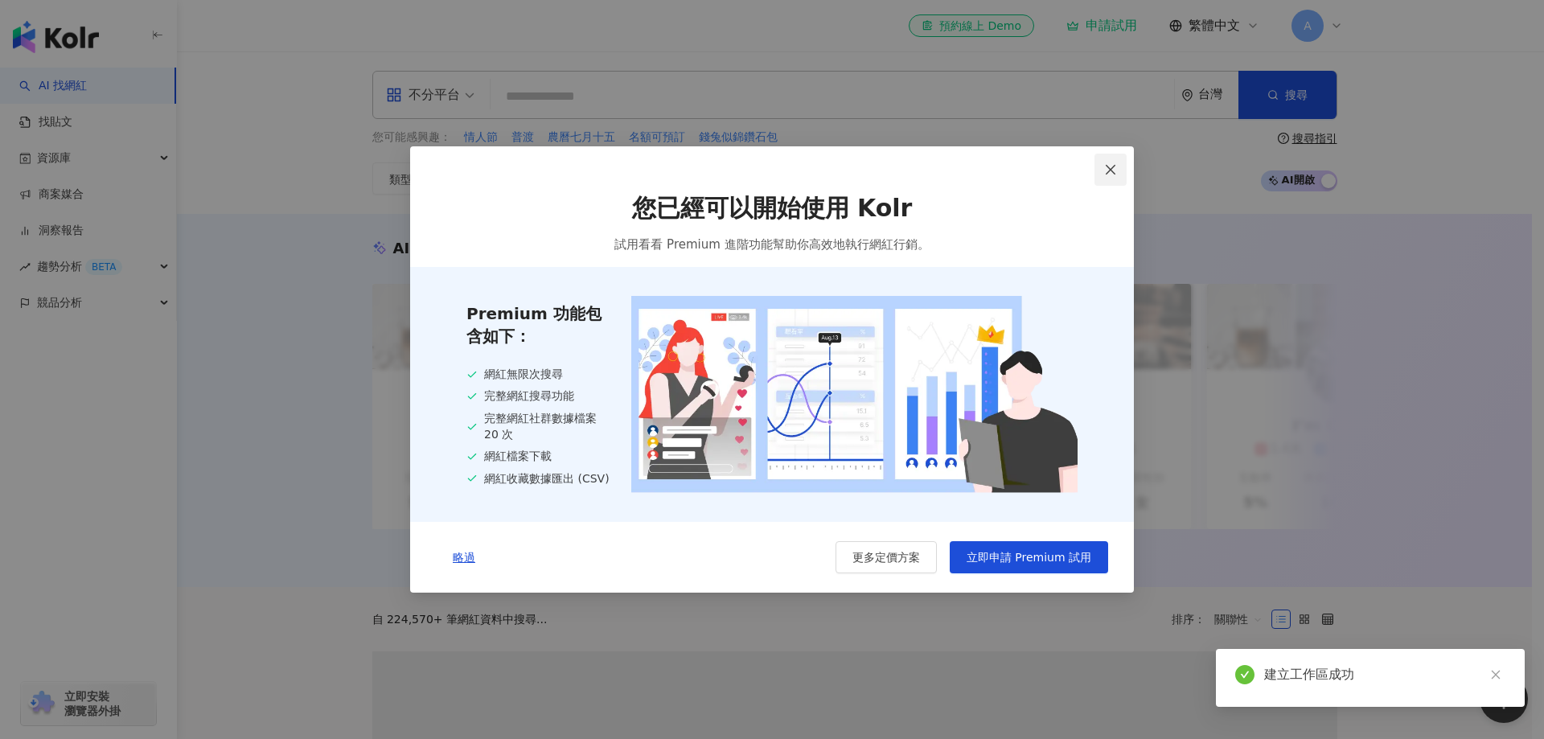
click at [1110, 161] on button "Close" at bounding box center [1110, 170] width 32 height 32
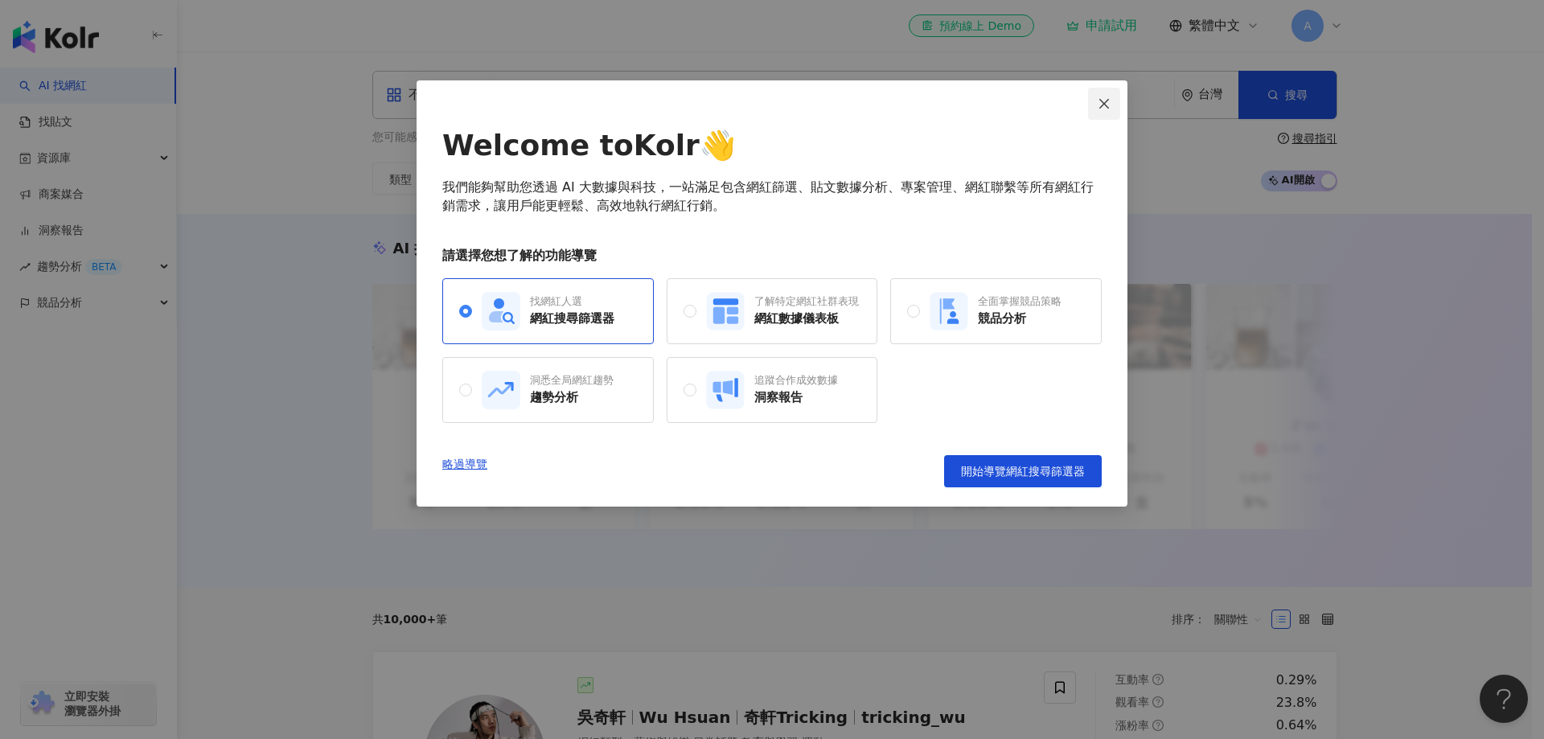
click at [1102, 97] on icon "close" at bounding box center [1104, 103] width 13 height 13
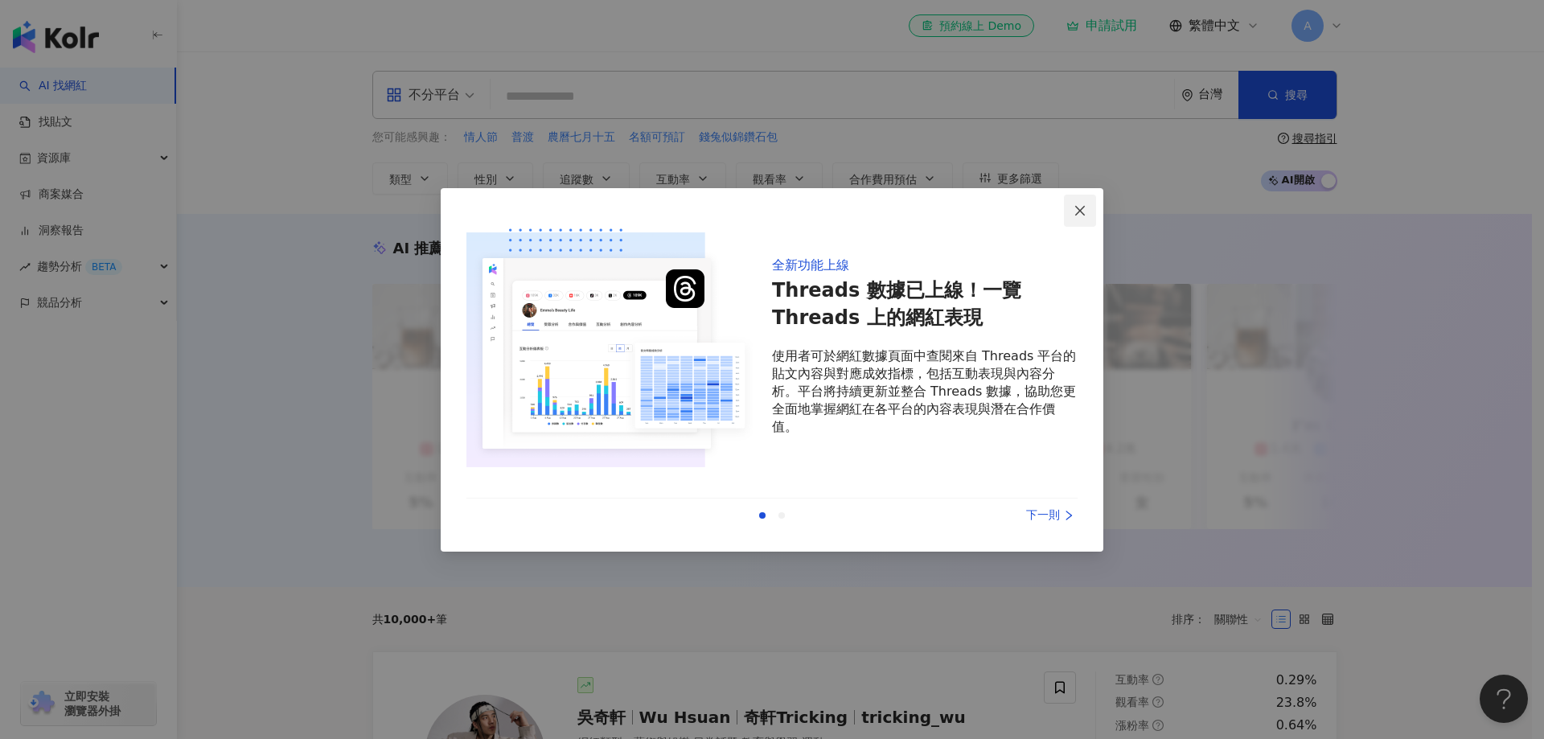
click at [1076, 211] on icon "close" at bounding box center [1079, 210] width 13 height 13
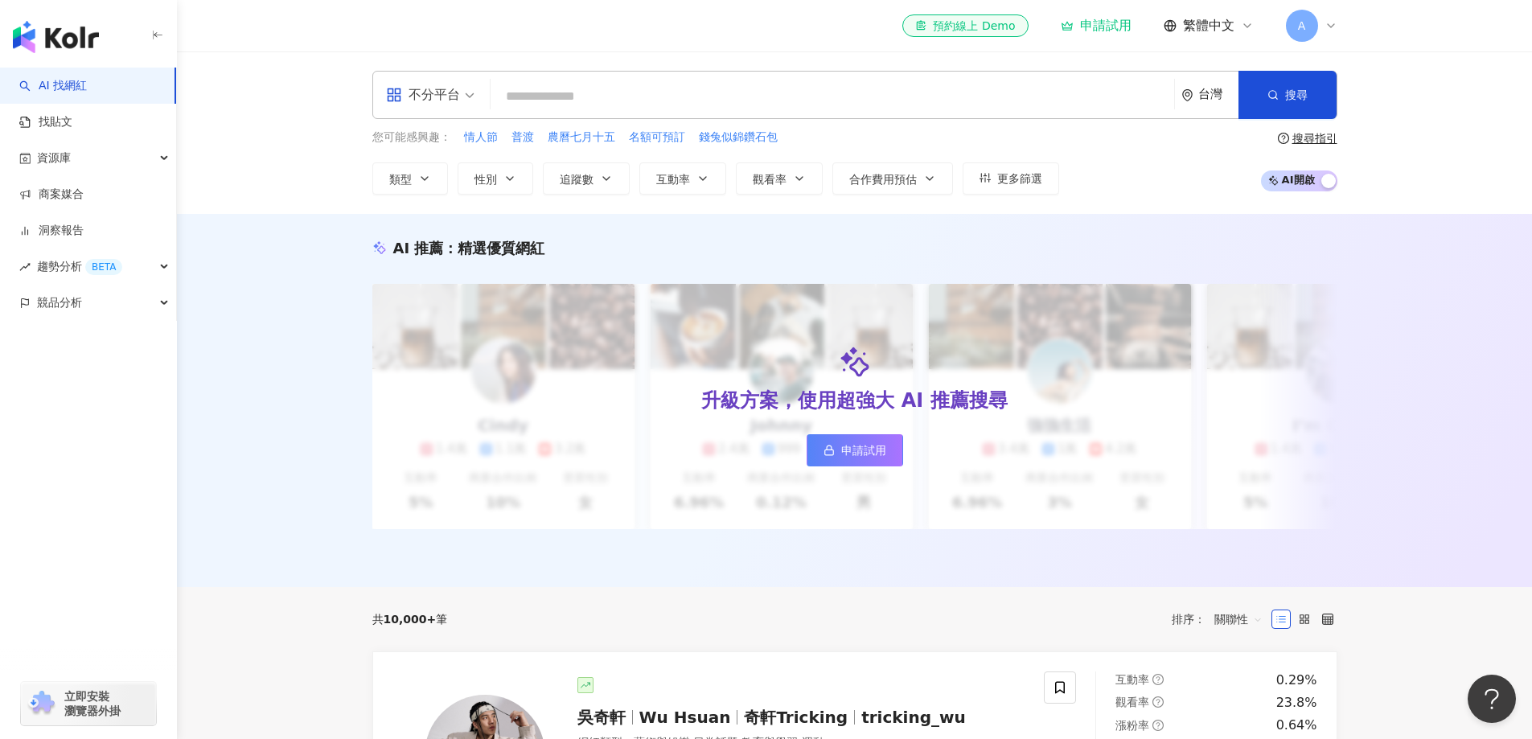
click at [573, 104] on input "search" at bounding box center [832, 96] width 671 height 31
click at [515, 94] on input "search" at bounding box center [832, 96] width 671 height 31
click at [770, 88] on input "search" at bounding box center [832, 96] width 671 height 31
paste input "**********"
type input "**********"
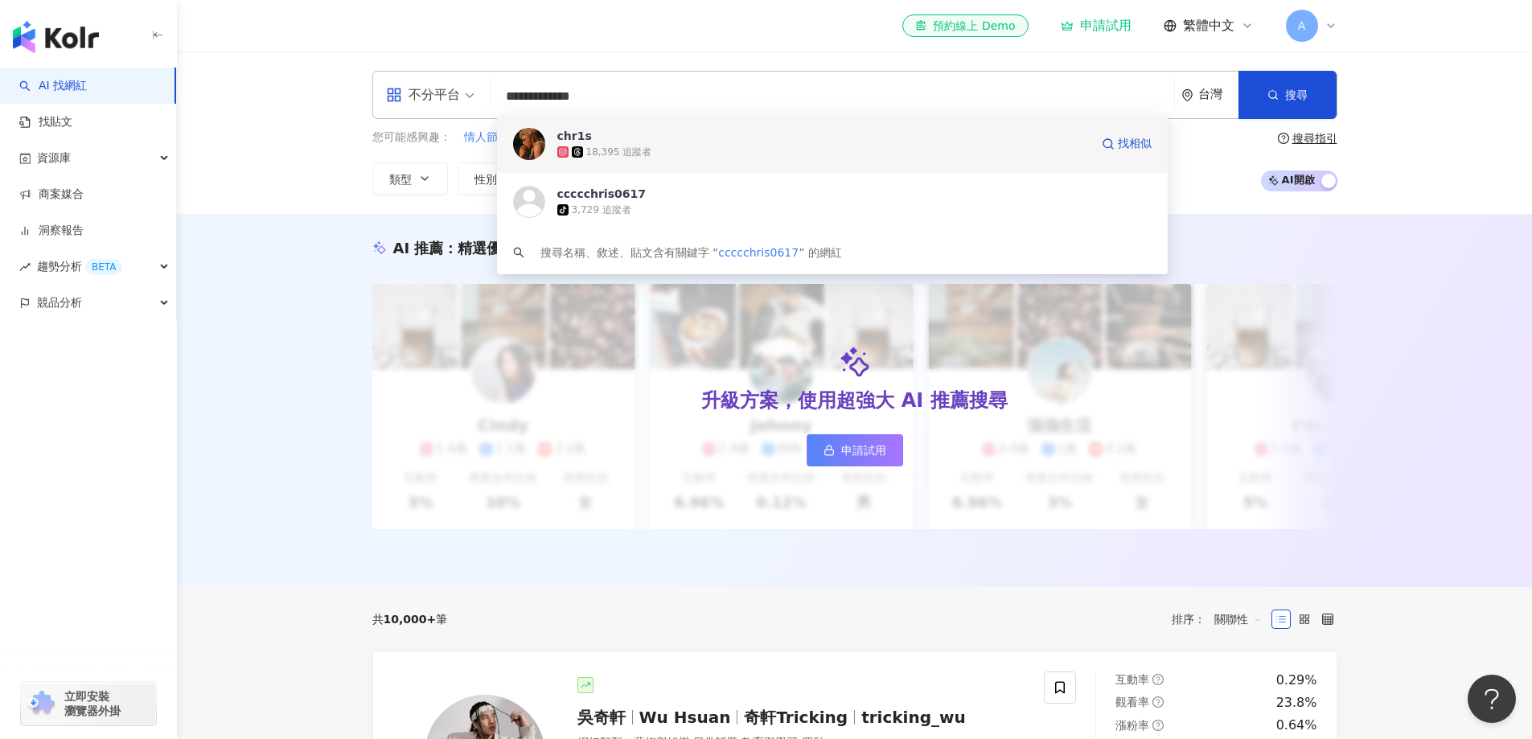
click at [686, 154] on div "18,395 追蹤者" at bounding box center [823, 152] width 532 height 16
